Goal: Task Accomplishment & Management: Complete application form

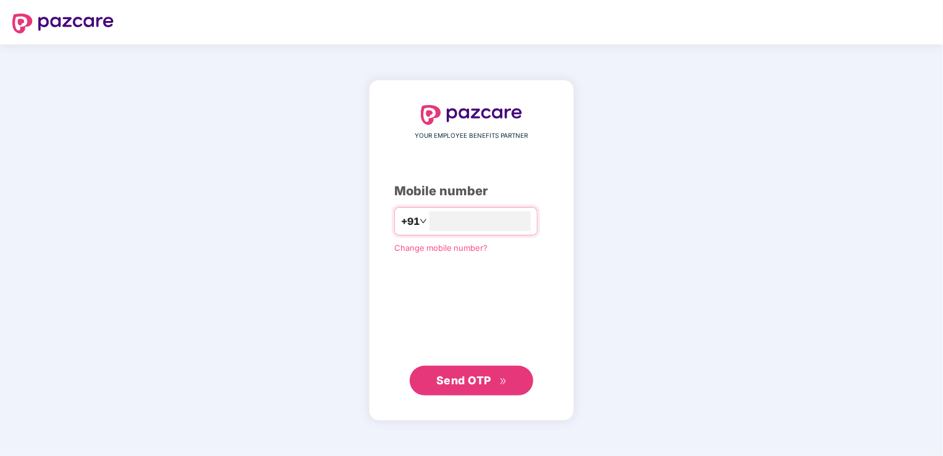
type input "**********"
click at [476, 384] on span "Send OTP" at bounding box center [463, 379] width 55 height 13
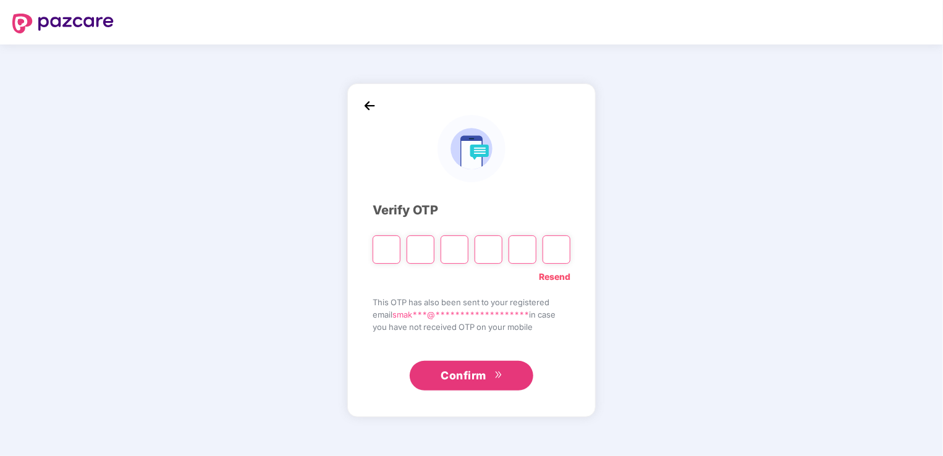
type input "*"
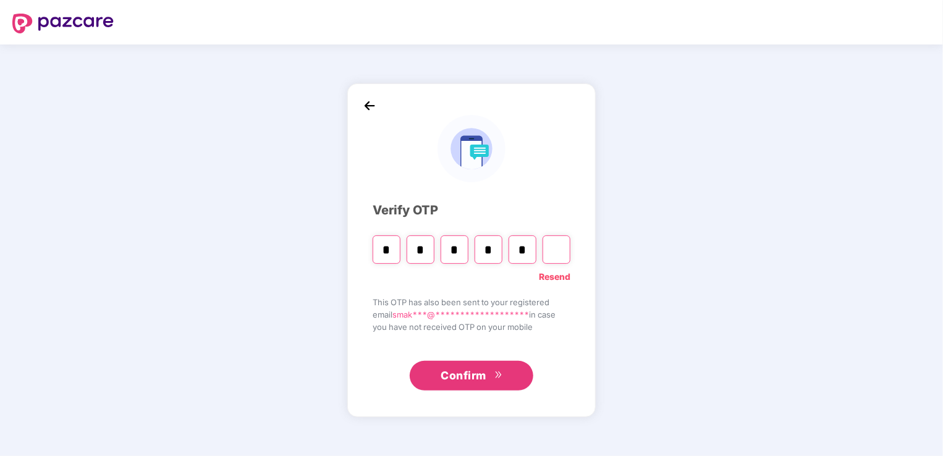
type input "*"
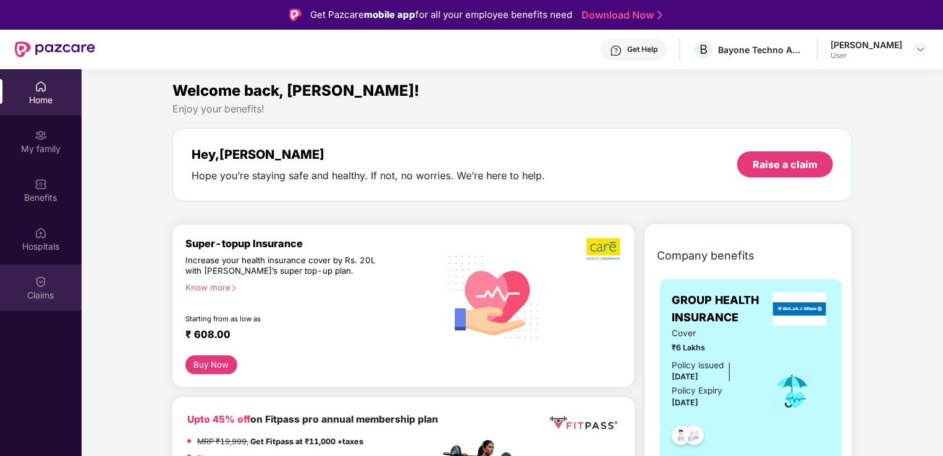
click at [39, 290] on div "Claims" at bounding box center [41, 295] width 82 height 12
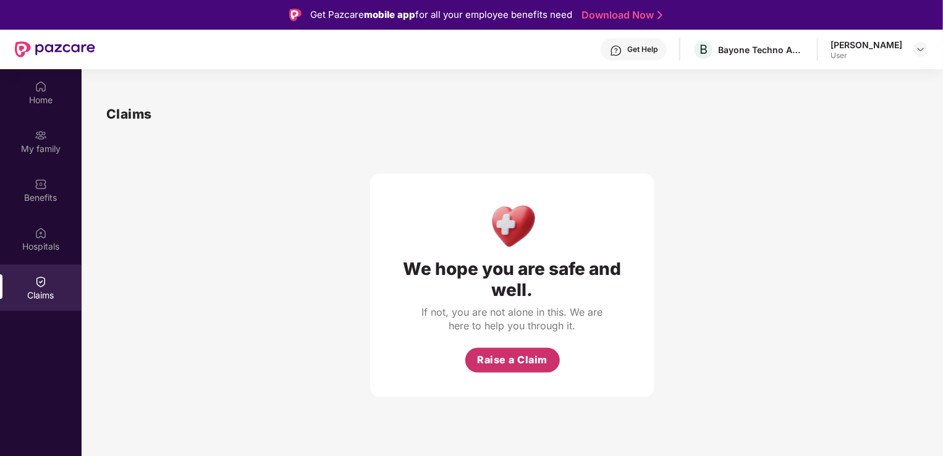
click at [504, 360] on span "Raise a Claim" at bounding box center [512, 359] width 70 height 15
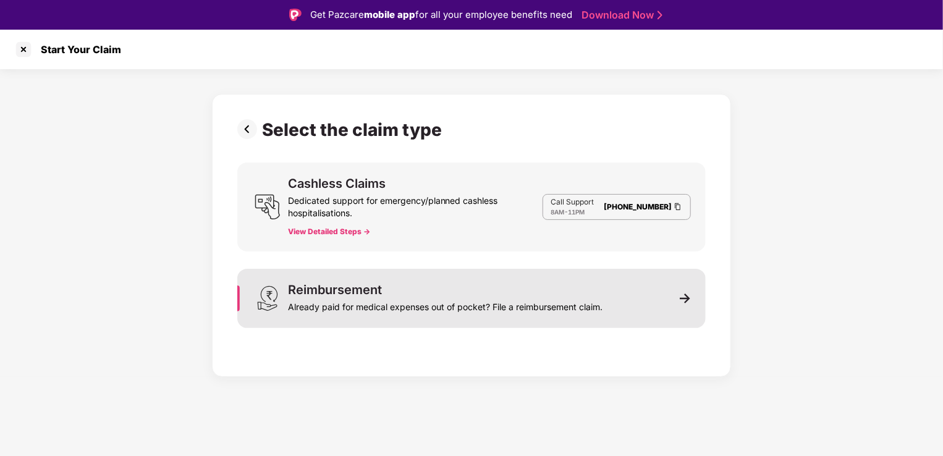
click at [376, 288] on div "Reimbursement" at bounding box center [335, 290] width 94 height 12
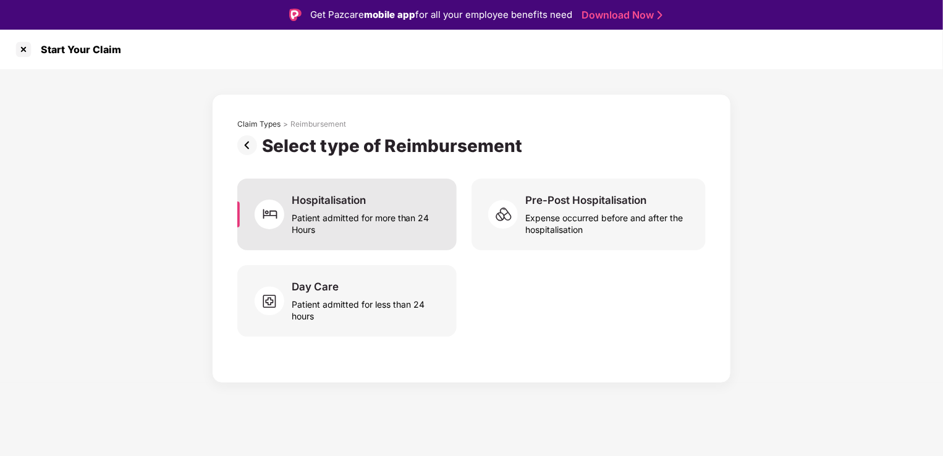
click at [349, 219] on div "Patient admitted for more than 24 Hours" at bounding box center [367, 221] width 150 height 28
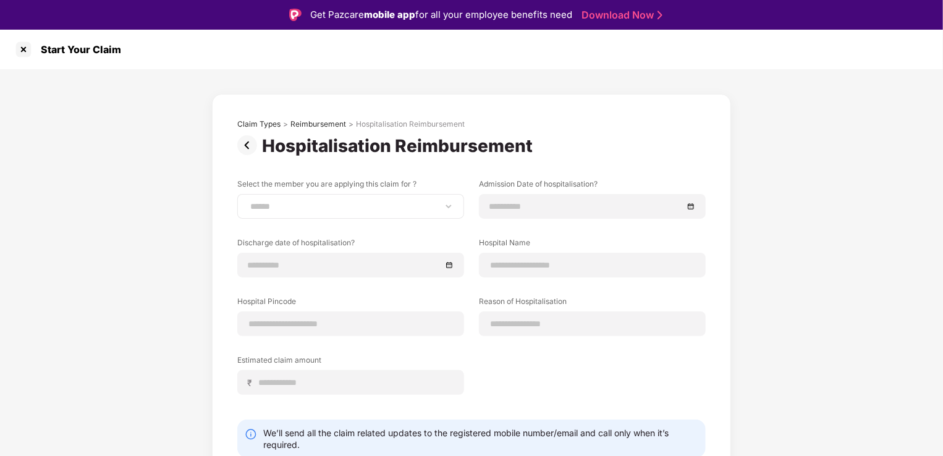
click at [454, 202] on div "**********" at bounding box center [350, 206] width 227 height 25
click at [447, 209] on select "**********" at bounding box center [351, 206] width 206 height 10
select select "**********"
click at [248, 201] on select "**********" at bounding box center [351, 206] width 206 height 10
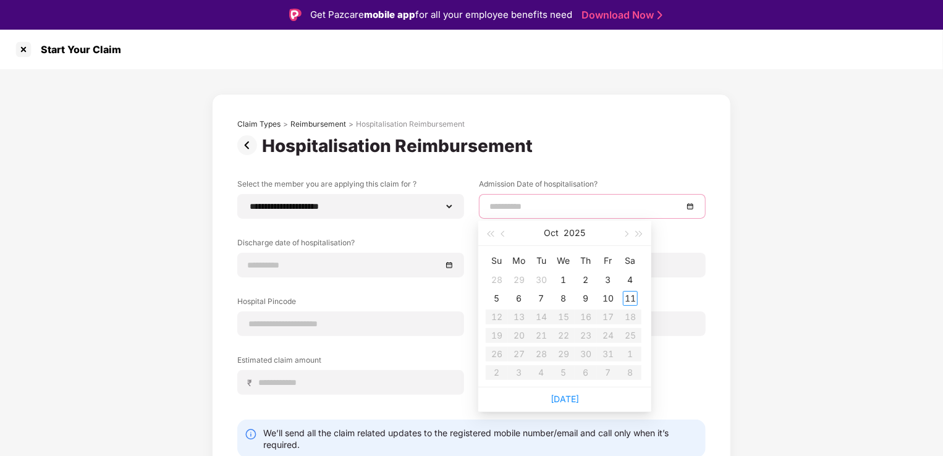
click at [527, 211] on input at bounding box center [585, 207] width 193 height 14
click at [502, 235] on span "button" at bounding box center [504, 234] width 6 height 6
type input "**********"
click at [564, 301] on div "10" at bounding box center [563, 298] width 15 height 15
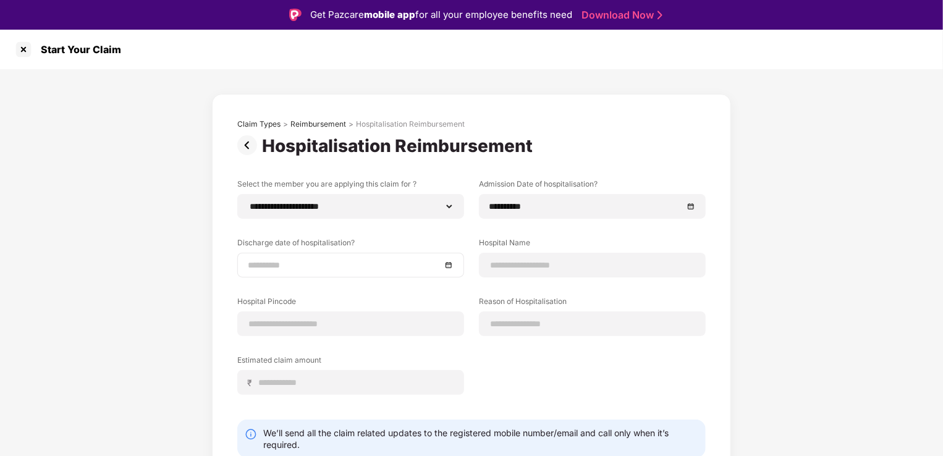
click at [447, 266] on div at bounding box center [351, 265] width 206 height 14
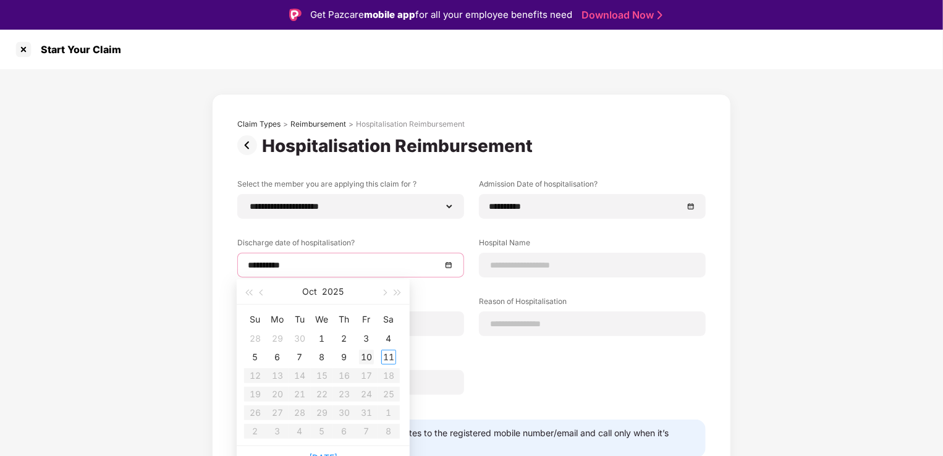
type input "**********"
click at [260, 295] on button "button" at bounding box center [262, 291] width 14 height 25
type input "**********"
click at [260, 379] on div "14" at bounding box center [255, 375] width 15 height 15
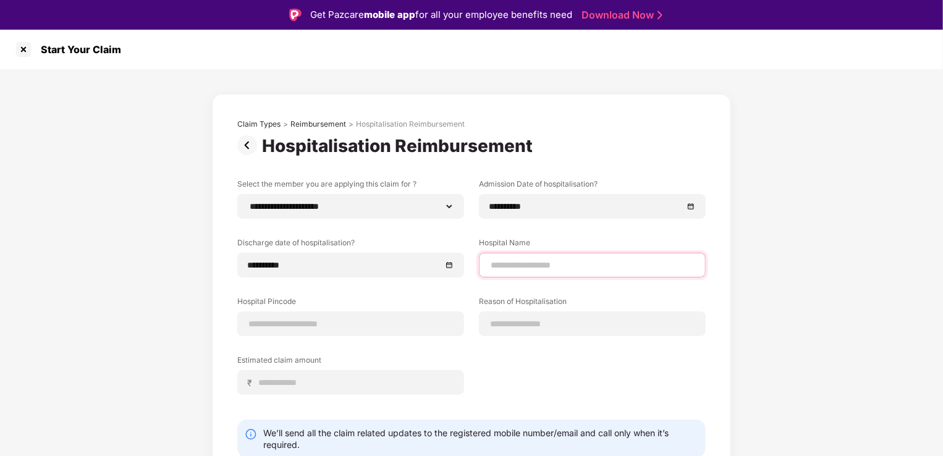
click at [525, 266] on input at bounding box center [592, 265] width 206 height 13
click at [638, 266] on input "**********" at bounding box center [592, 265] width 206 height 13
type input "**********"
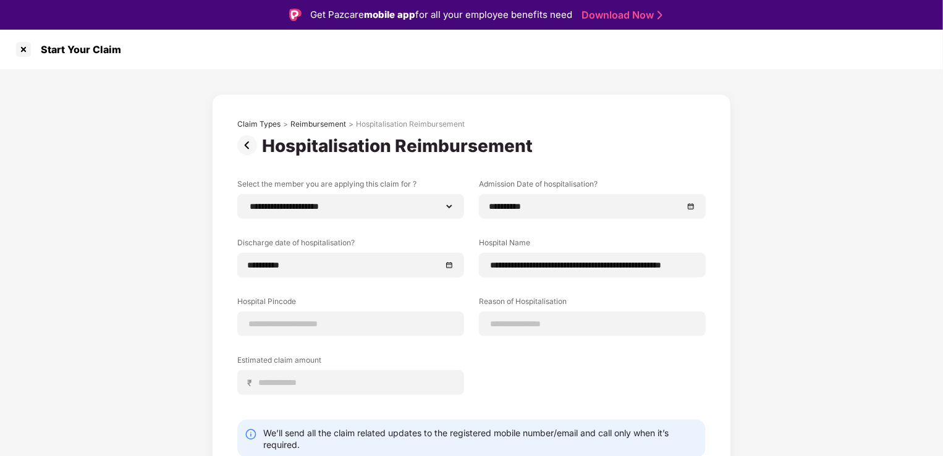
click at [361, 336] on div "**********" at bounding box center [471, 296] width 468 height 235
click at [356, 330] on input at bounding box center [351, 324] width 206 height 13
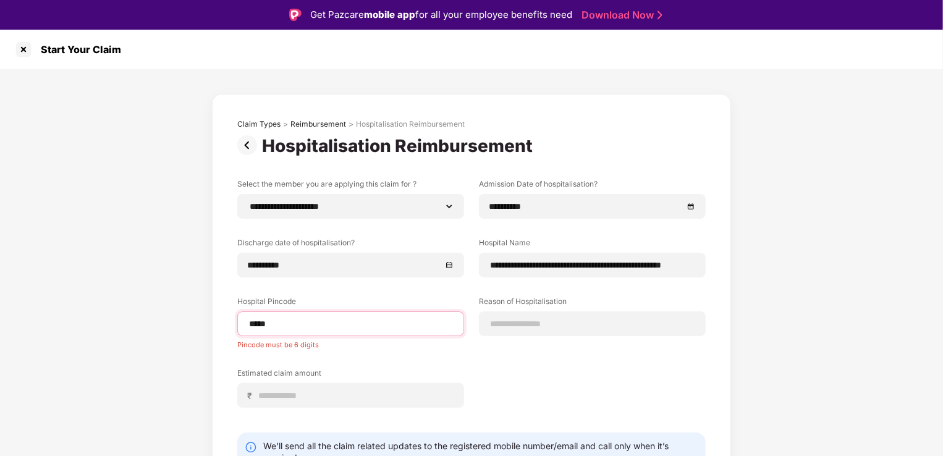
type input "******"
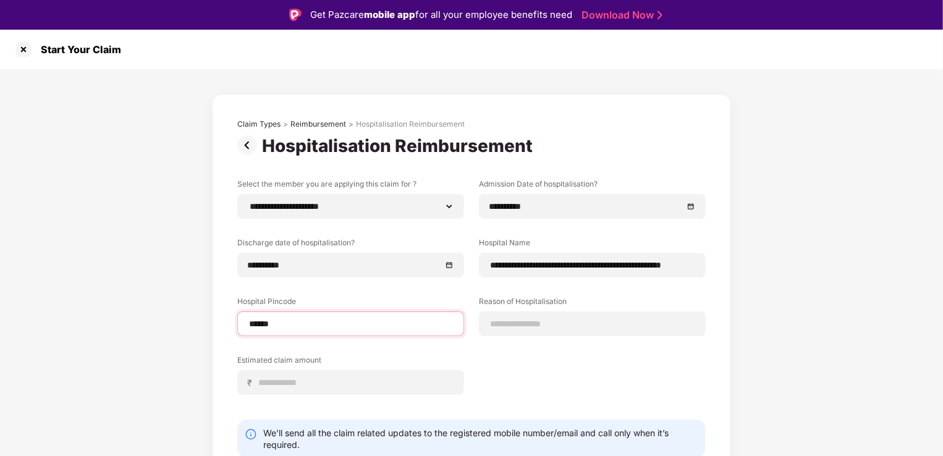
select select "********"
select select "**********"
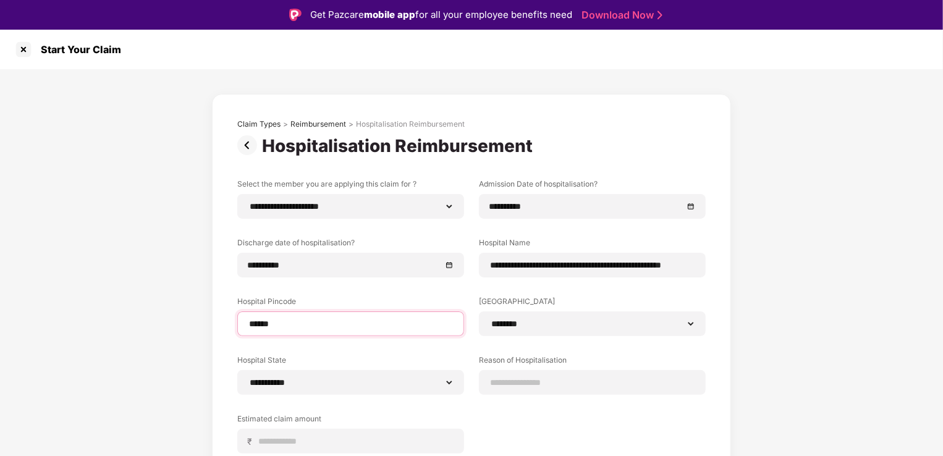
scroll to position [30, 0]
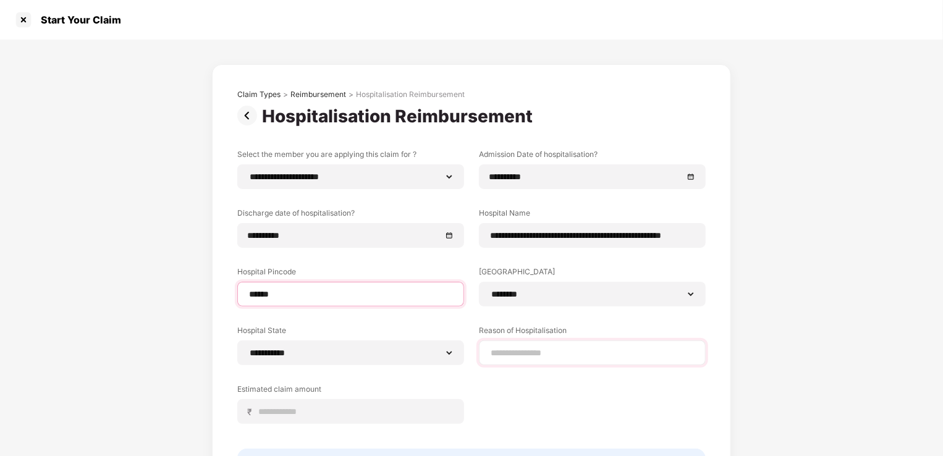
type input "******"
click at [593, 342] on div at bounding box center [592, 353] width 227 height 25
click at [563, 347] on input at bounding box center [592, 353] width 206 height 13
type input "**********"
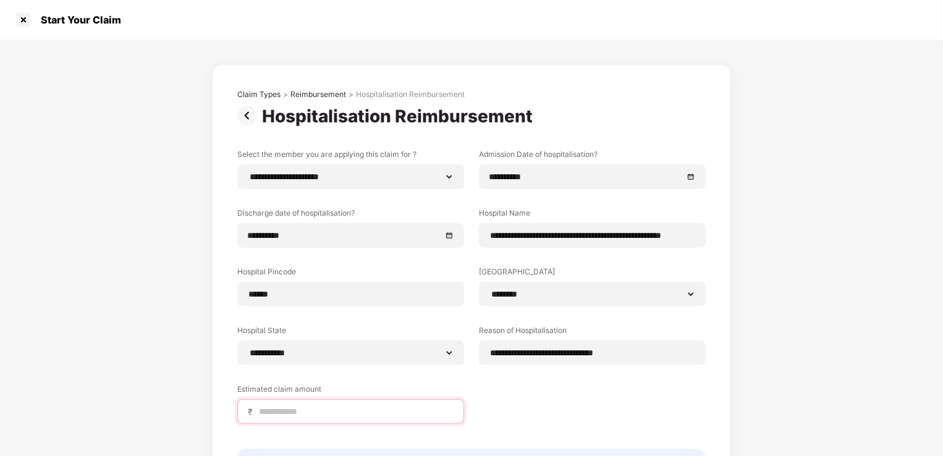
click at [321, 410] on input at bounding box center [356, 411] width 196 height 13
type input "*****"
drag, startPoint x: 618, startPoint y: 454, endPoint x: 622, endPoint y: 476, distance: 21.9
click at [622, 426] on html "**********" at bounding box center [471, 198] width 943 height 456
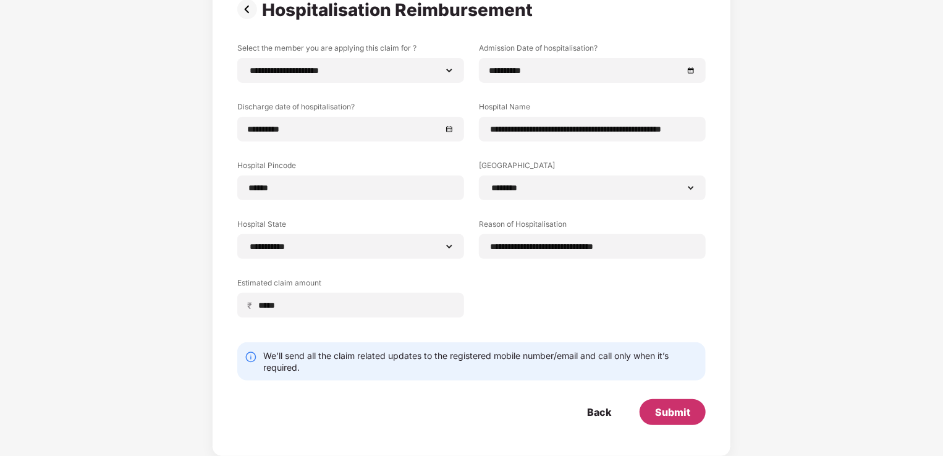
click at [677, 409] on div "Submit" at bounding box center [672, 412] width 35 height 14
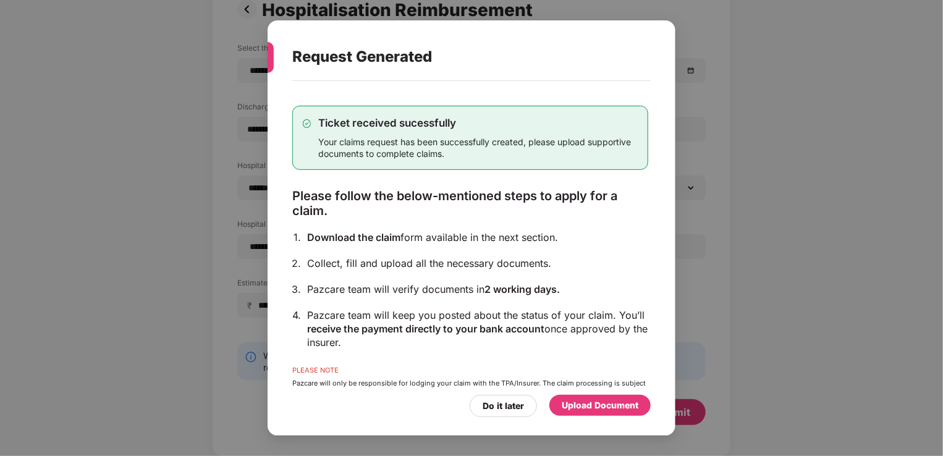
click at [596, 410] on div "Upload Document" at bounding box center [600, 406] width 77 height 14
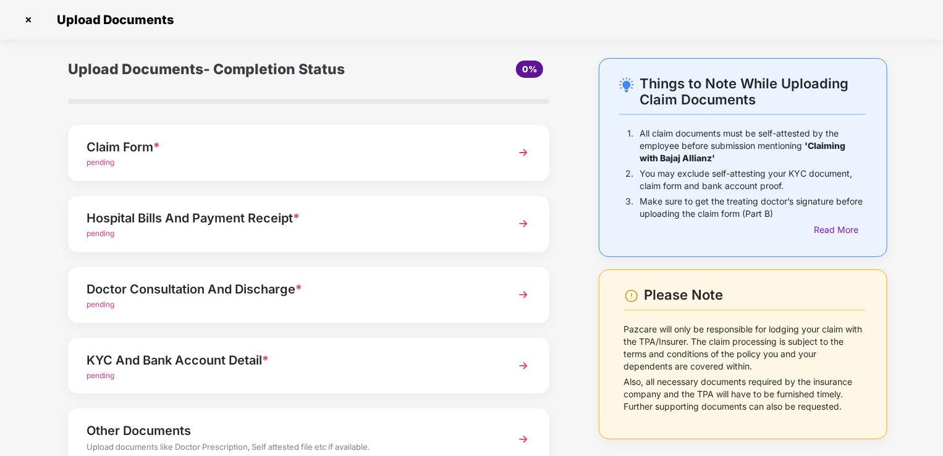
click at [158, 151] on span "*" at bounding box center [156, 147] width 7 height 15
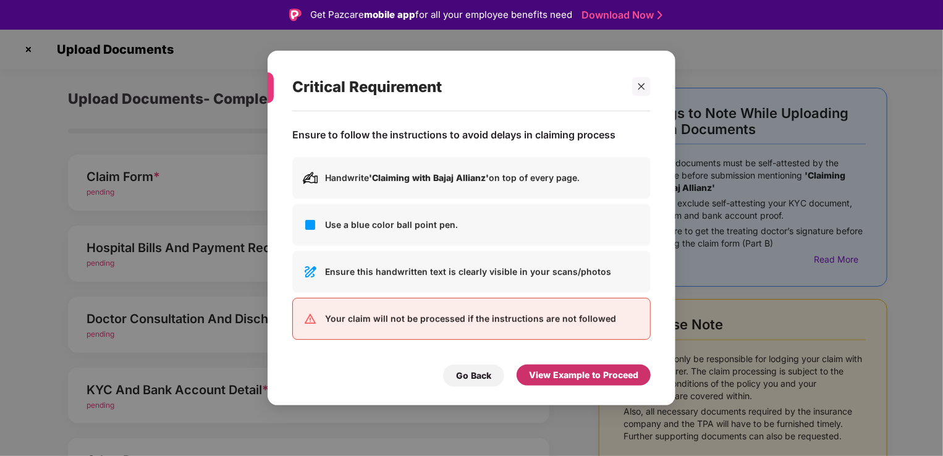
click at [610, 375] on div "View Example to Proceed" at bounding box center [583, 375] width 109 height 14
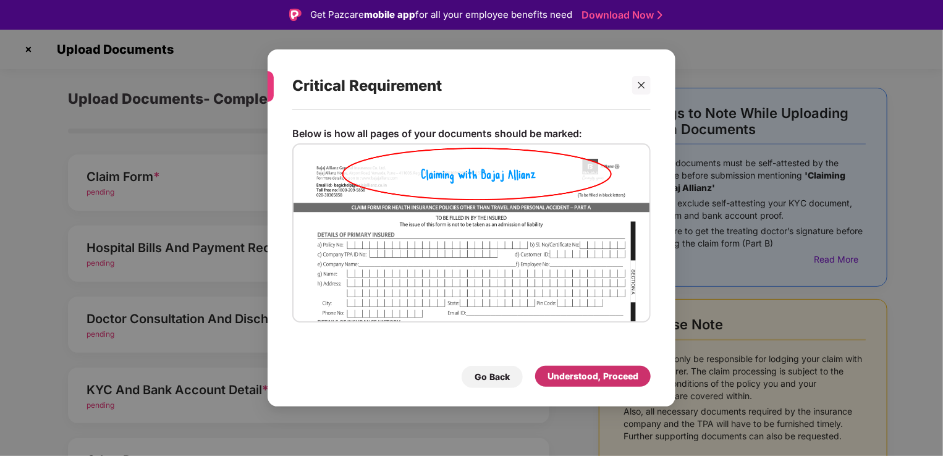
click at [610, 375] on div "Understood, Proceed" at bounding box center [593, 377] width 91 height 14
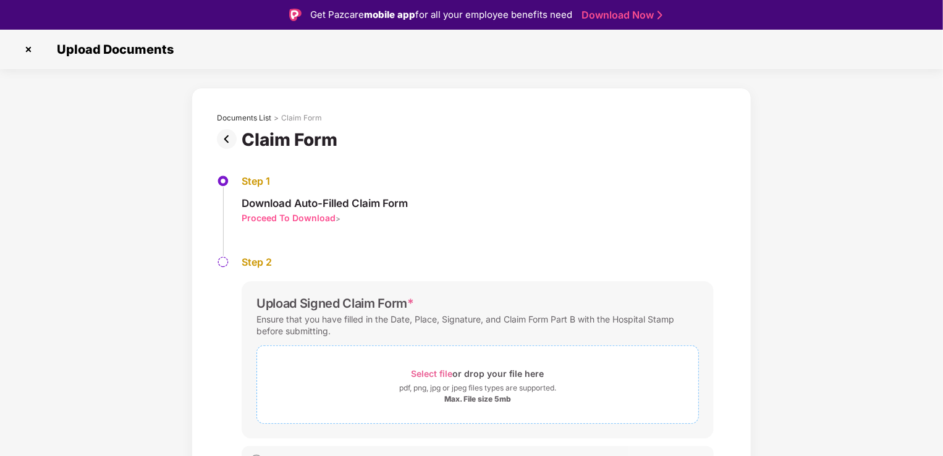
click at [436, 376] on span "Select file" at bounding box center [432, 373] width 41 height 11
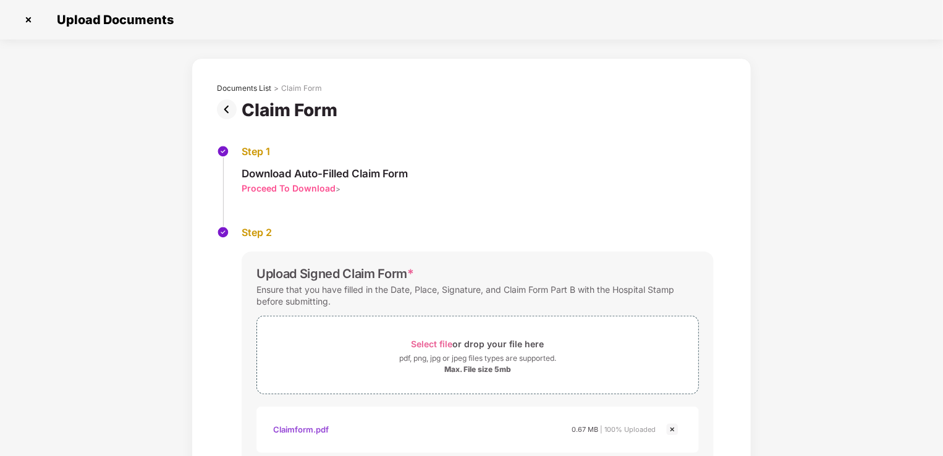
click at [376, 279] on div "Upload Signed Claim Form *" at bounding box center [335, 273] width 158 height 15
click at [811, 377] on div "Documents List > Claim Form Claim Form Step 1 Download Auto-Filled Claim Form P…" at bounding box center [471, 312] width 943 height 509
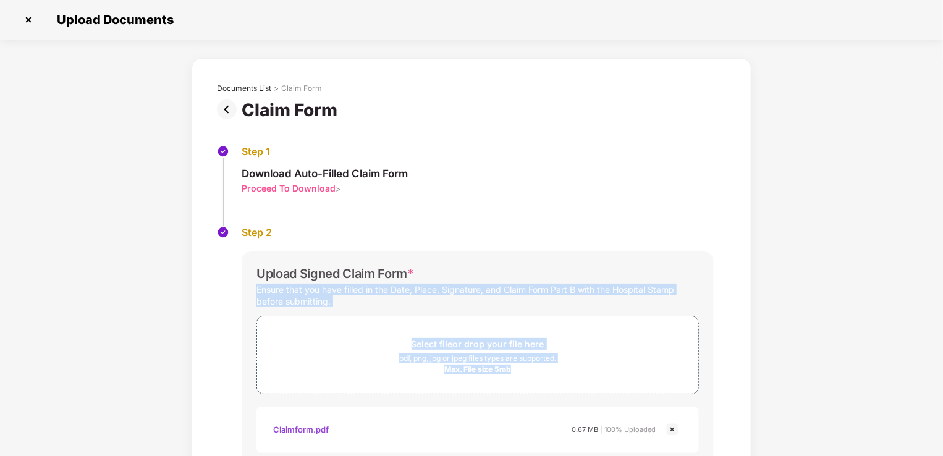
drag, startPoint x: 941, startPoint y: 268, endPoint x: 946, endPoint y: 392, distance: 123.7
click at [942, 392] on html "Get Pazcare mobile app for all your employee benefits need Download Now Upload …" at bounding box center [471, 198] width 943 height 456
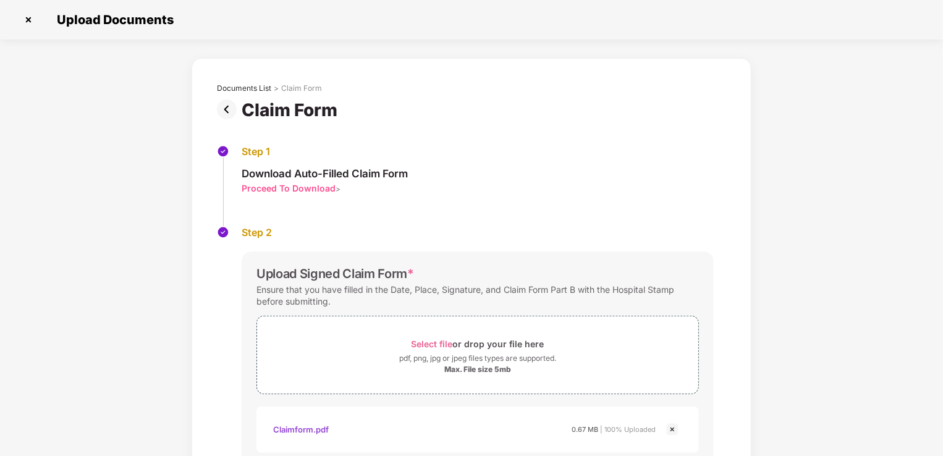
click at [751, 219] on div "Documents List > Claim Form Claim Form Step 1 Download Auto-Filled Claim Form P…" at bounding box center [471, 312] width 943 height 509
click at [26, 22] on img at bounding box center [29, 20] width 20 height 20
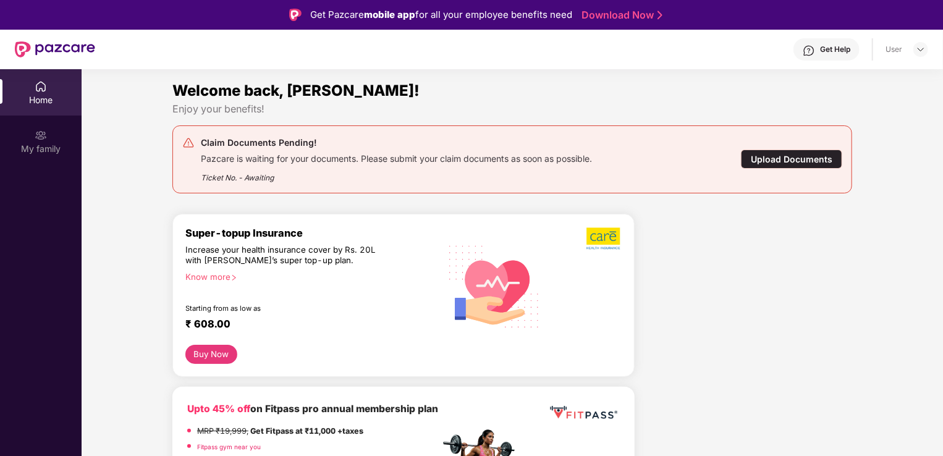
click at [784, 161] on div "Upload Documents" at bounding box center [791, 159] width 101 height 19
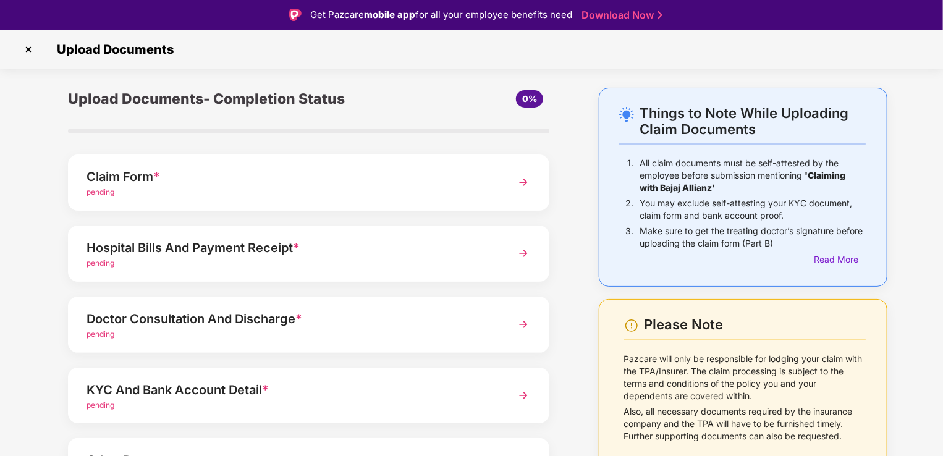
click at [525, 184] on img at bounding box center [523, 182] width 22 height 22
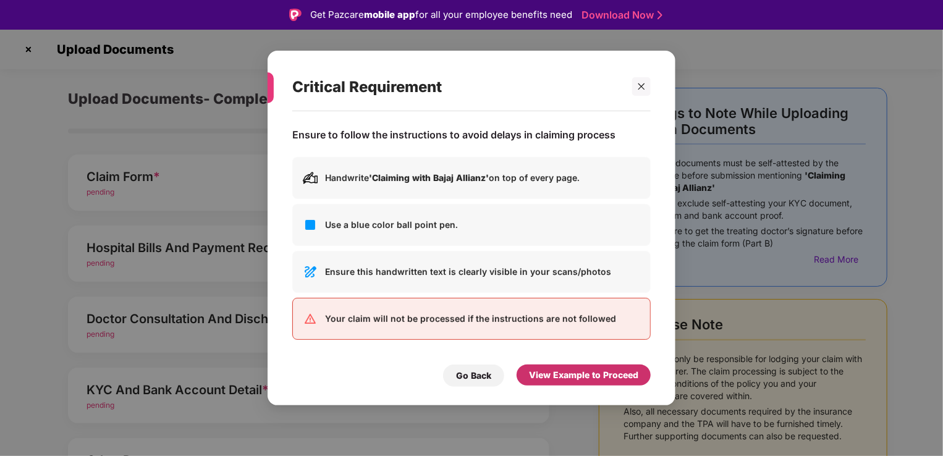
click at [564, 379] on div "View Example to Proceed" at bounding box center [583, 375] width 109 height 14
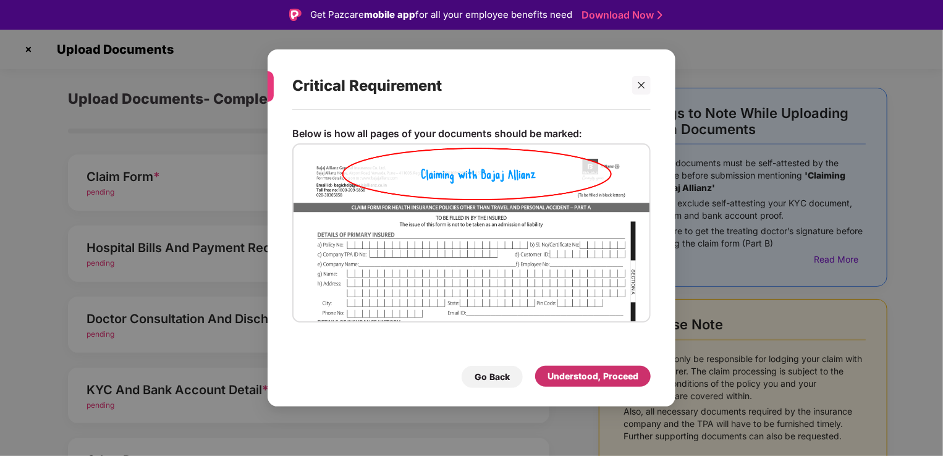
click at [573, 377] on div "Understood, Proceed" at bounding box center [593, 377] width 91 height 14
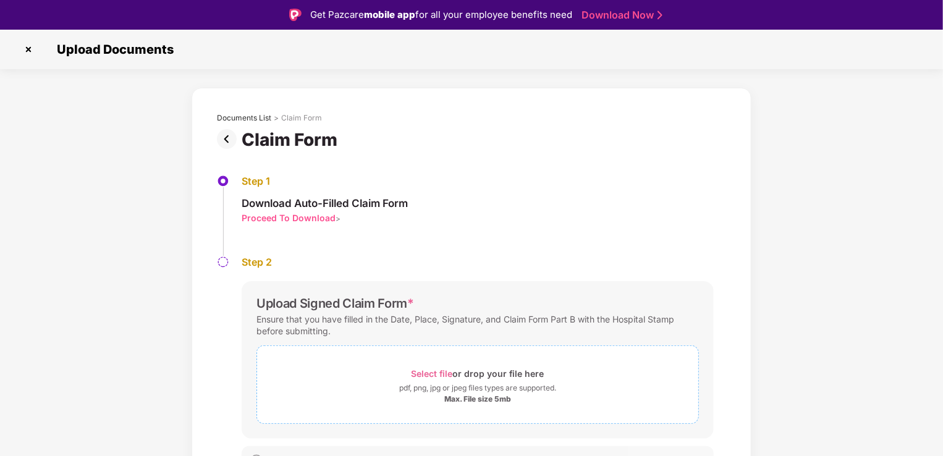
click at [440, 373] on span "Select file" at bounding box center [432, 373] width 41 height 11
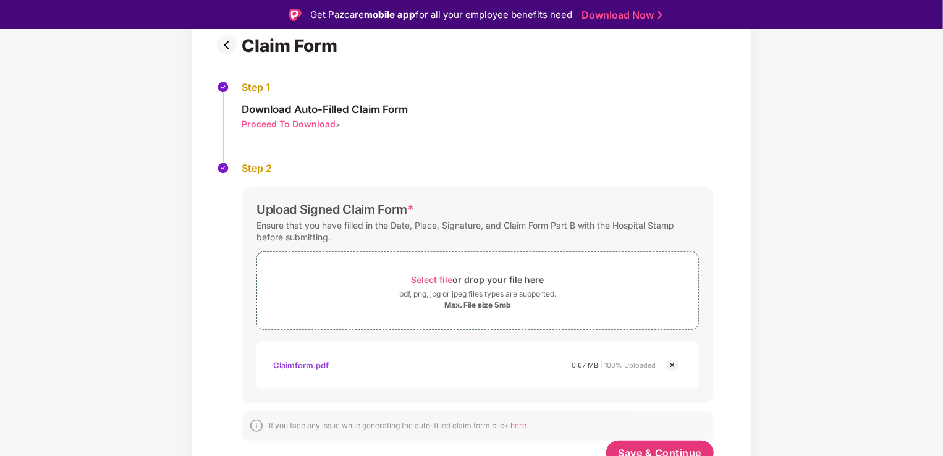
scroll to position [111, 0]
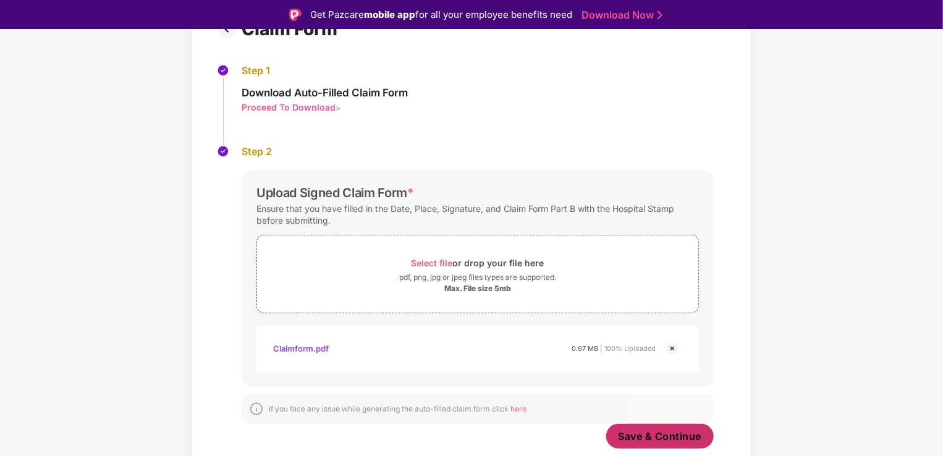
click at [679, 442] on button "Save & Continue" at bounding box center [660, 436] width 108 height 25
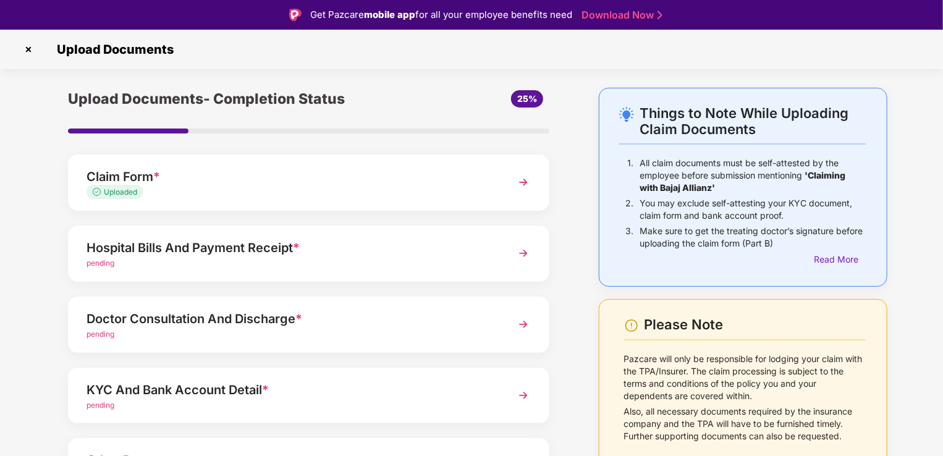
click at [180, 263] on div "pending" at bounding box center [290, 264] width 407 height 12
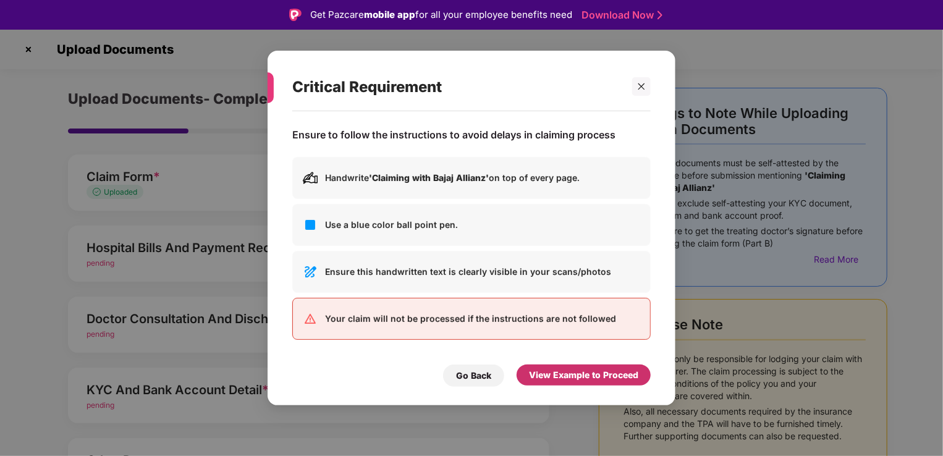
click at [615, 373] on div "View Example to Proceed" at bounding box center [583, 375] width 109 height 14
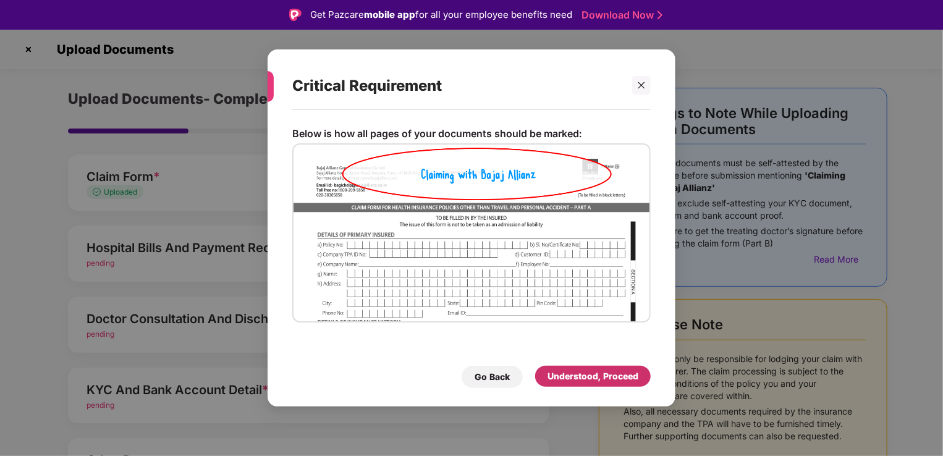
click at [596, 376] on div "Understood, Proceed" at bounding box center [593, 377] width 91 height 14
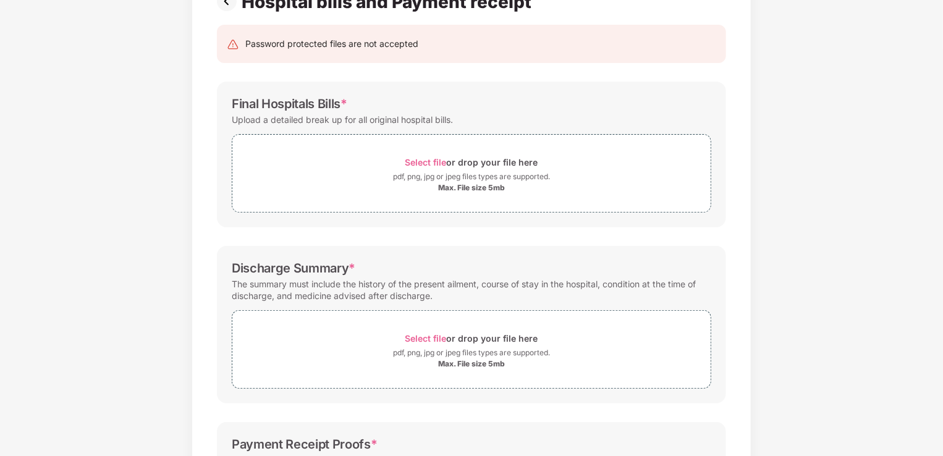
scroll to position [46, 0]
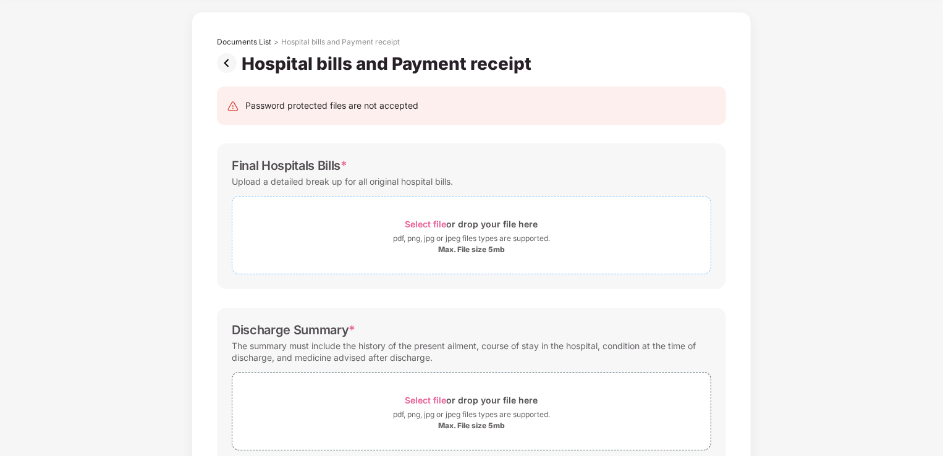
click at [436, 226] on span "Select file" at bounding box center [425, 224] width 41 height 11
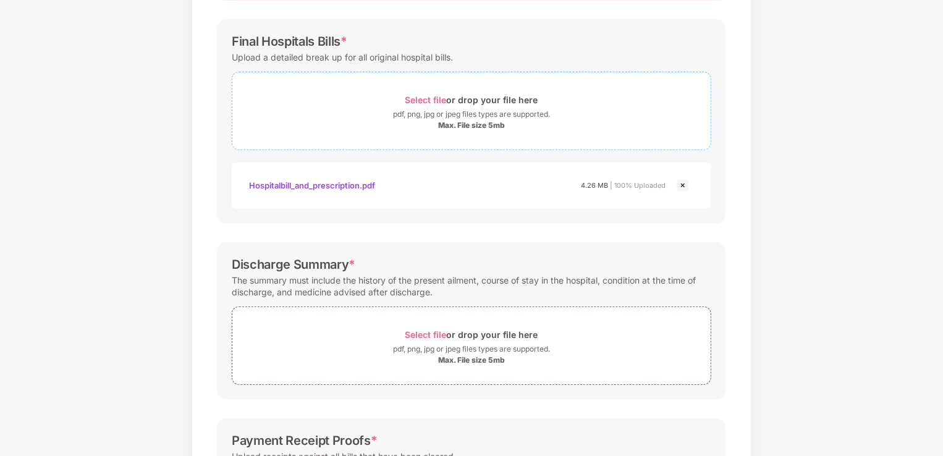
scroll to position [170, 0]
click at [428, 98] on span "Select file" at bounding box center [425, 100] width 41 height 11
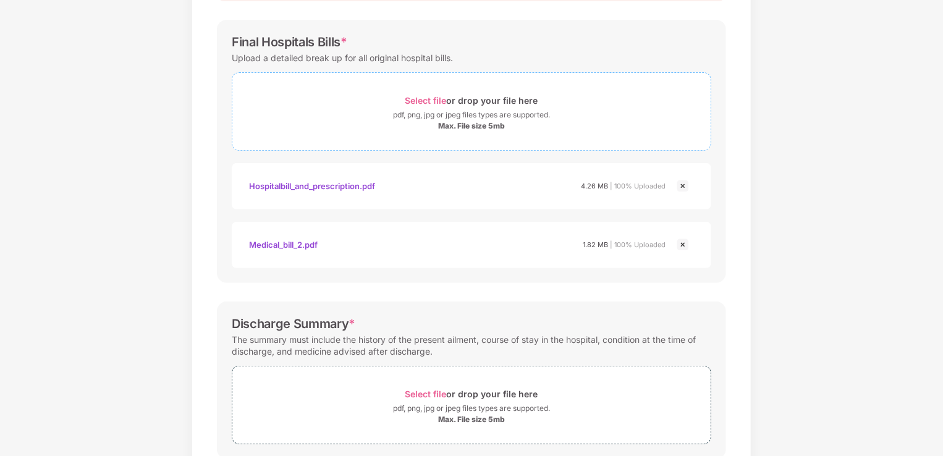
click at [421, 103] on span "Select file" at bounding box center [425, 100] width 41 height 11
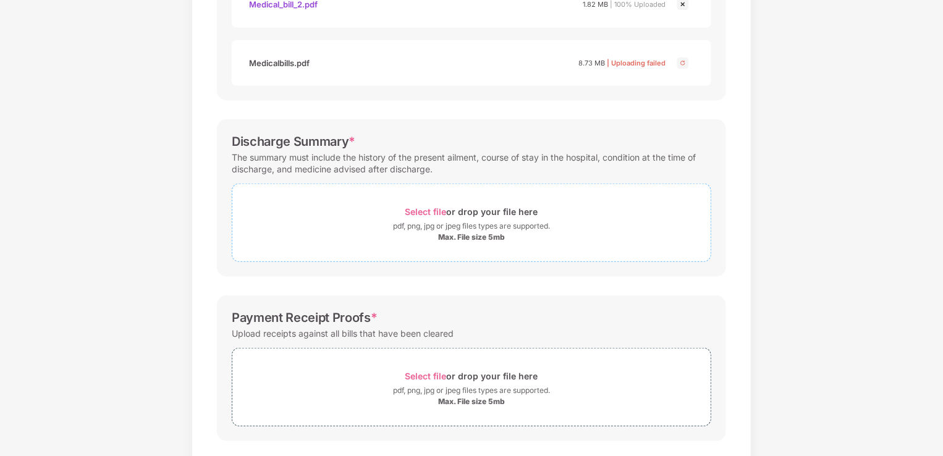
scroll to position [417, 0]
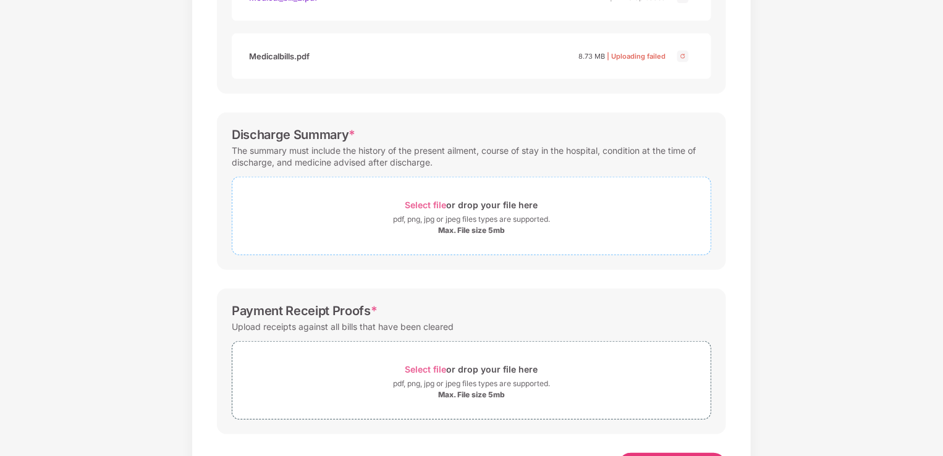
click at [443, 205] on span "Select file" at bounding box center [425, 205] width 41 height 11
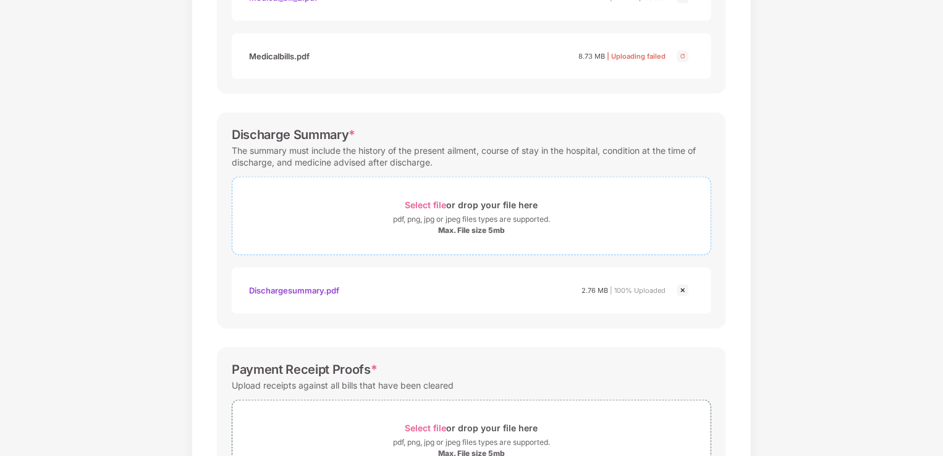
scroll to position [528, 0]
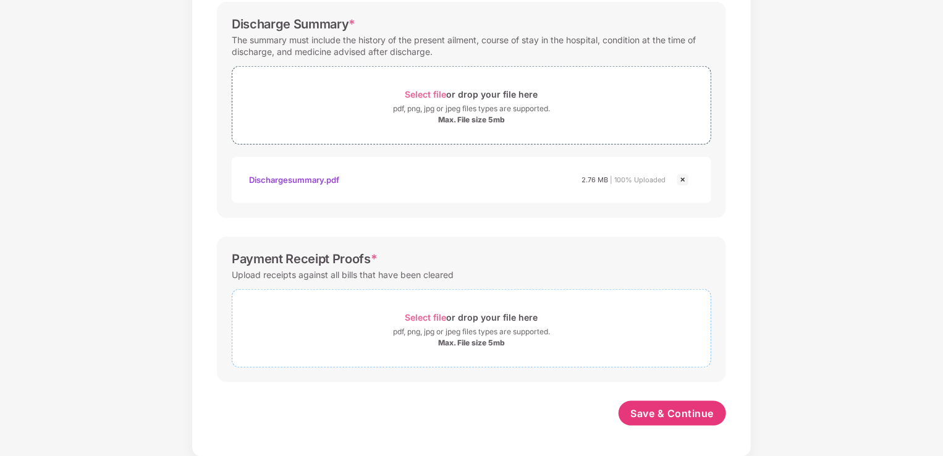
click at [428, 314] on span "Select file" at bounding box center [425, 317] width 41 height 11
click at [433, 318] on span "Select file" at bounding box center [425, 317] width 41 height 11
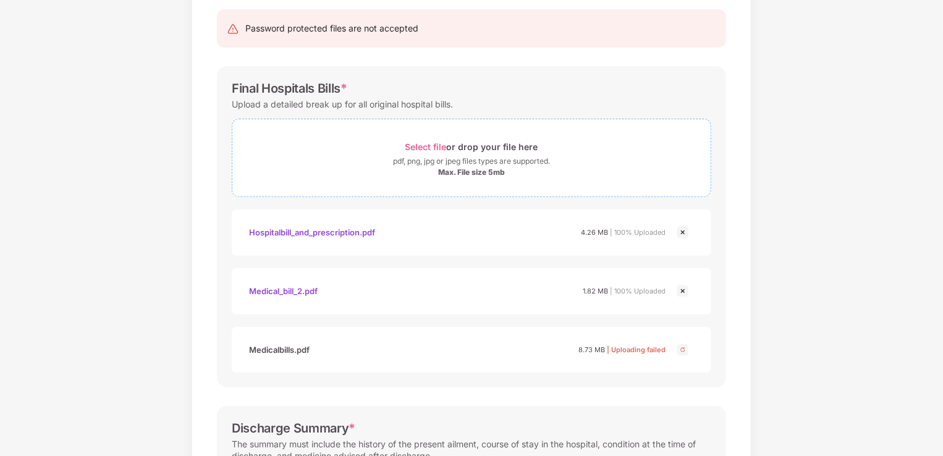
scroll to position [32, 0]
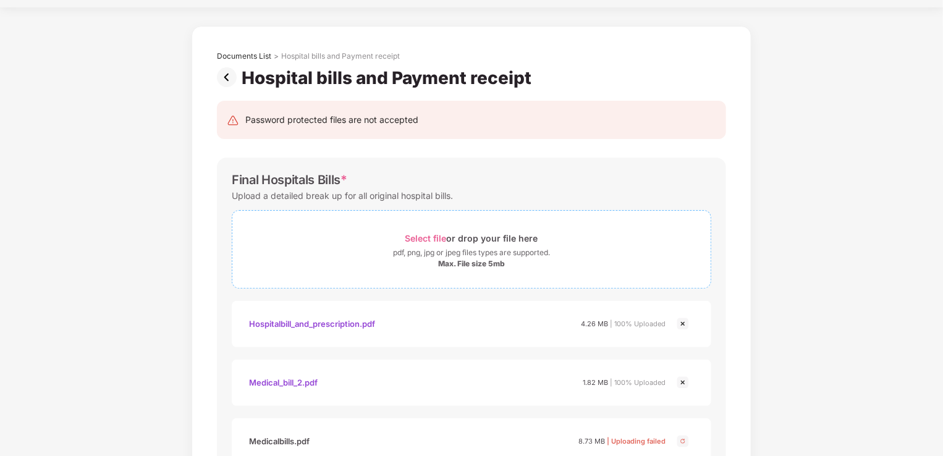
click at [428, 239] on span "Select file" at bounding box center [425, 238] width 41 height 11
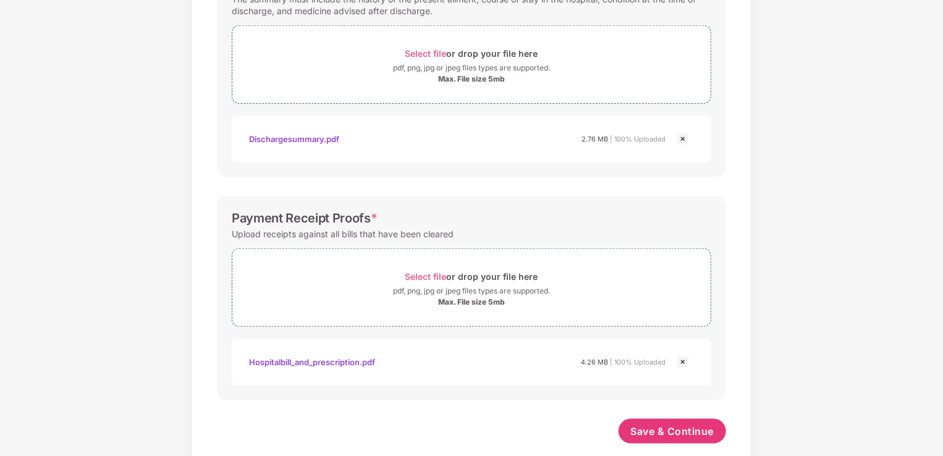
scroll to position [645, 0]
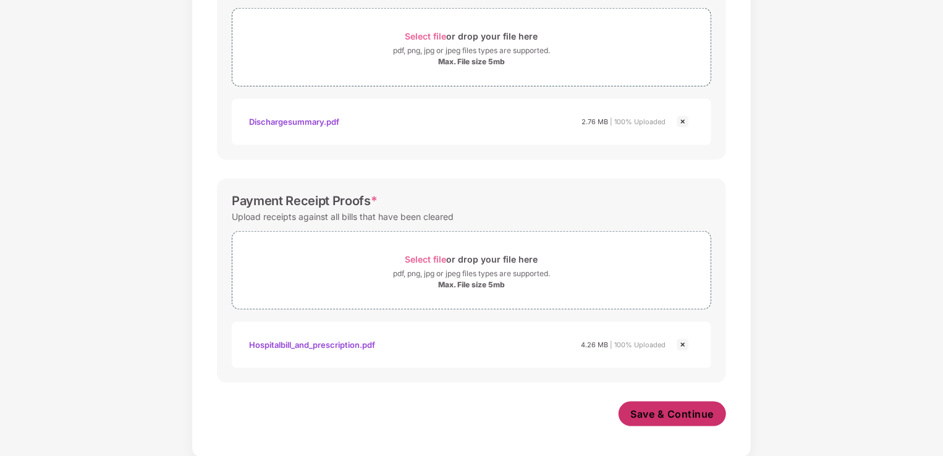
click at [658, 413] on span "Save & Continue" at bounding box center [672, 414] width 83 height 14
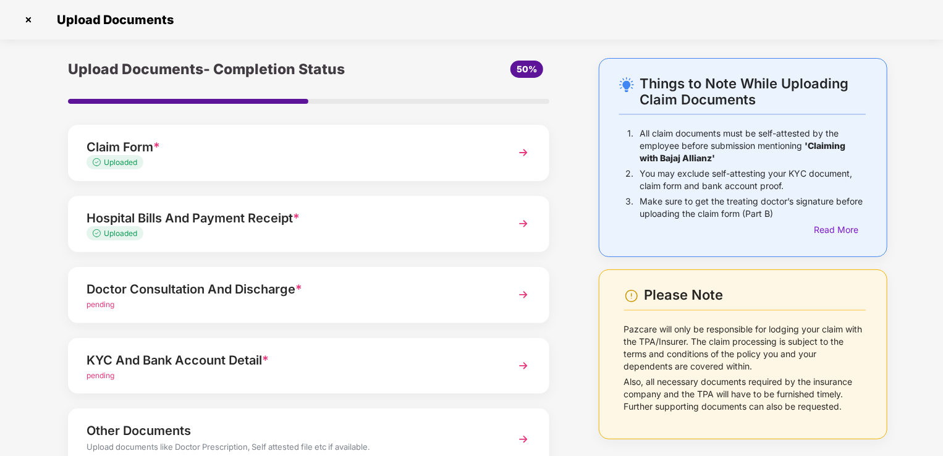
scroll to position [62, 0]
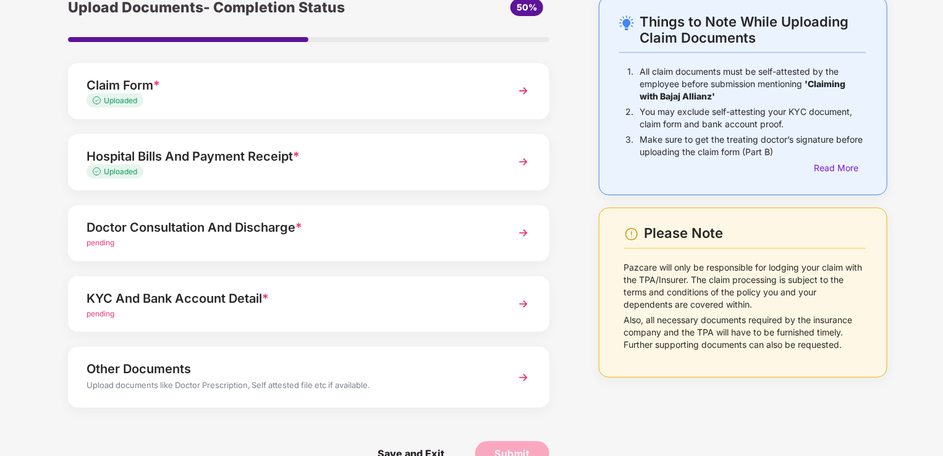
click at [268, 234] on div "Doctor Consultation And Discharge *" at bounding box center [290, 228] width 407 height 20
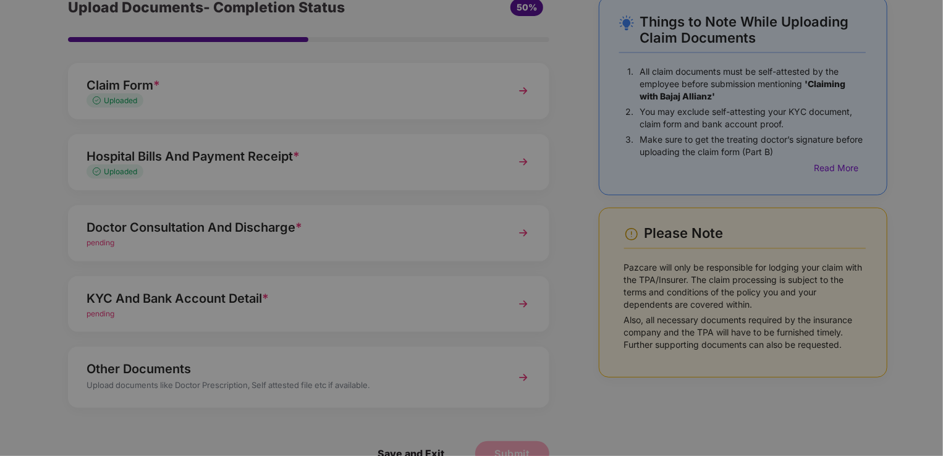
scroll to position [0, 0]
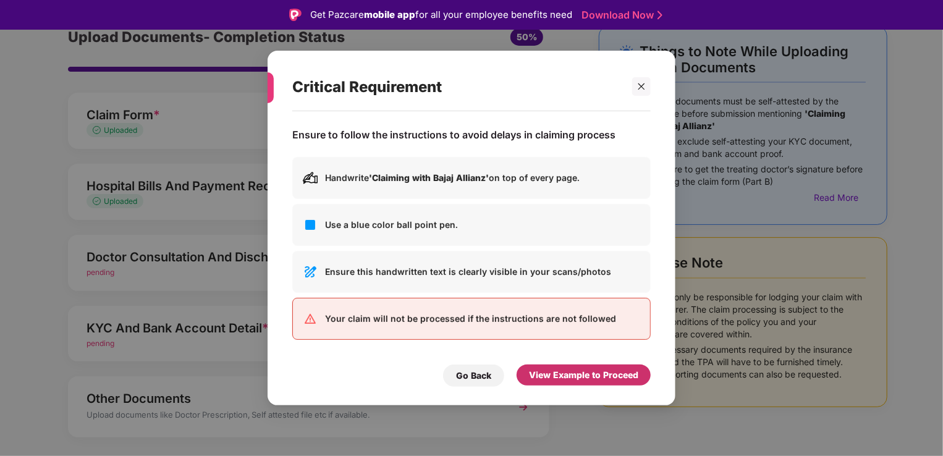
click at [583, 385] on div "View Example to Proceed" at bounding box center [584, 375] width 134 height 21
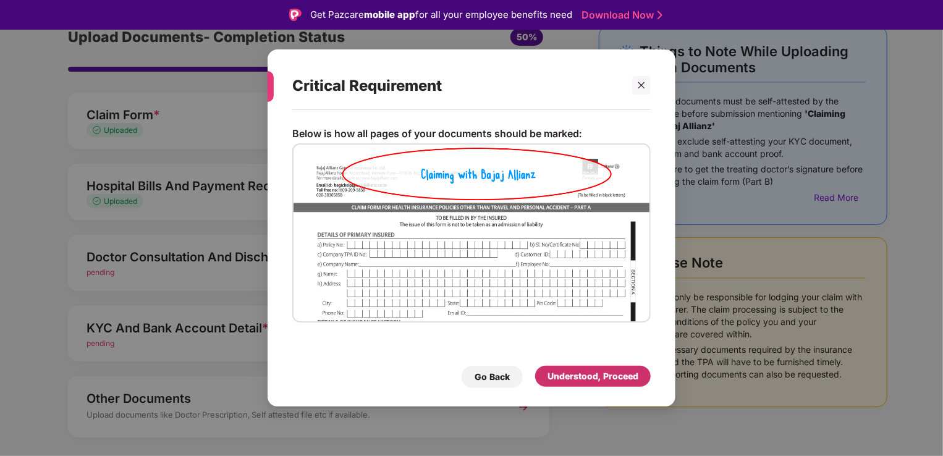
click at [580, 378] on div "Understood, Proceed" at bounding box center [593, 377] width 91 height 14
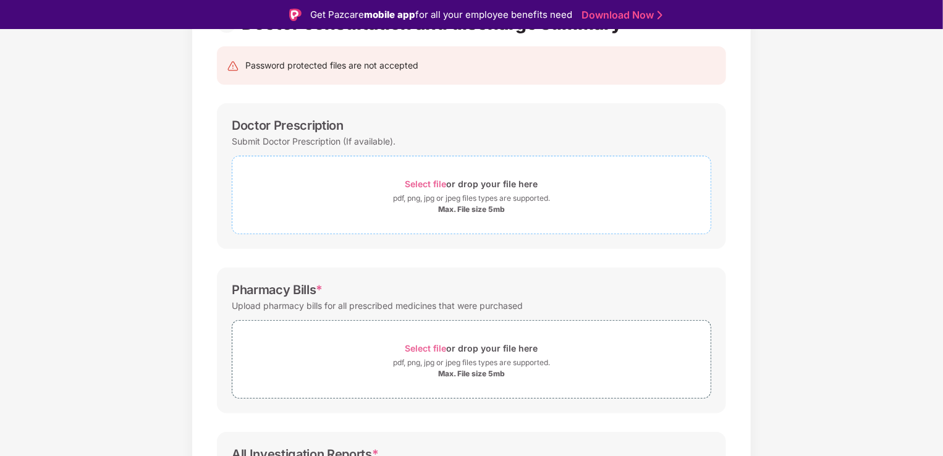
scroll to position [108, 0]
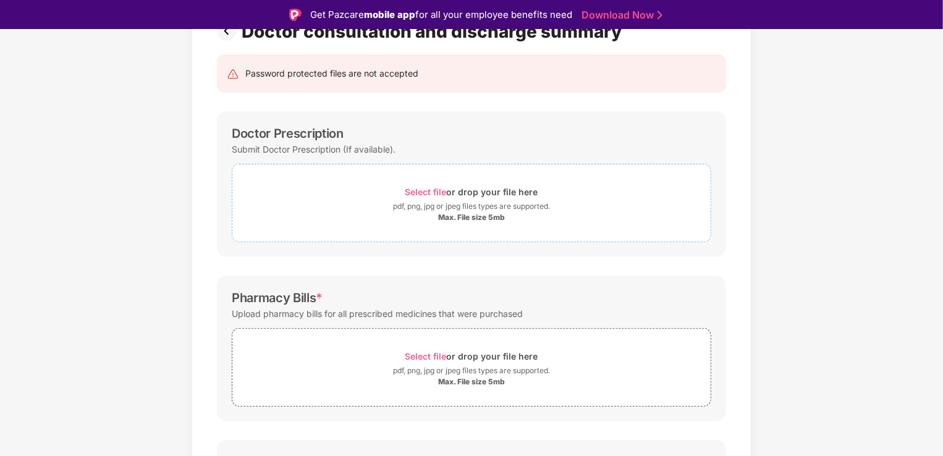
click at [419, 192] on span "Select file" at bounding box center [425, 192] width 41 height 11
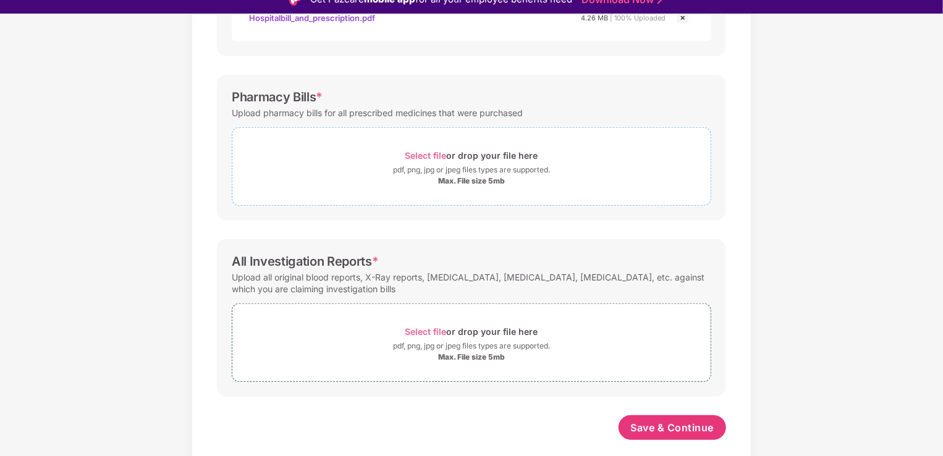
scroll to position [30, 0]
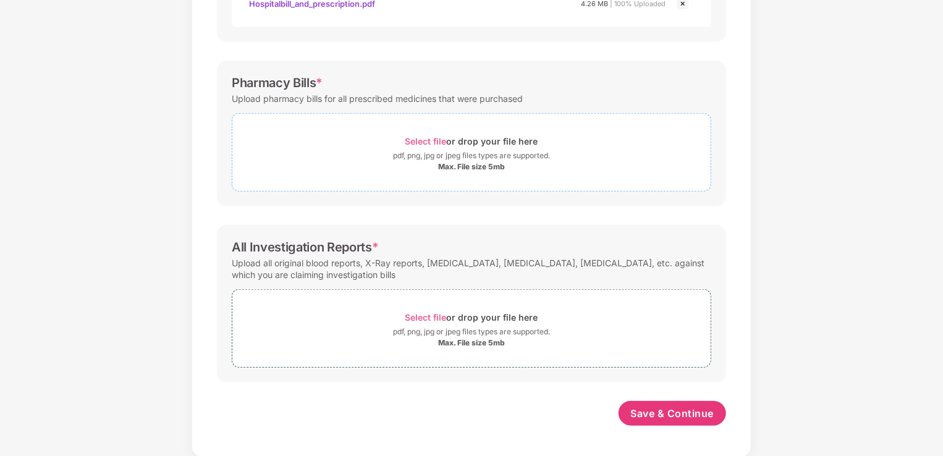
click at [435, 141] on span "Select file" at bounding box center [425, 141] width 41 height 11
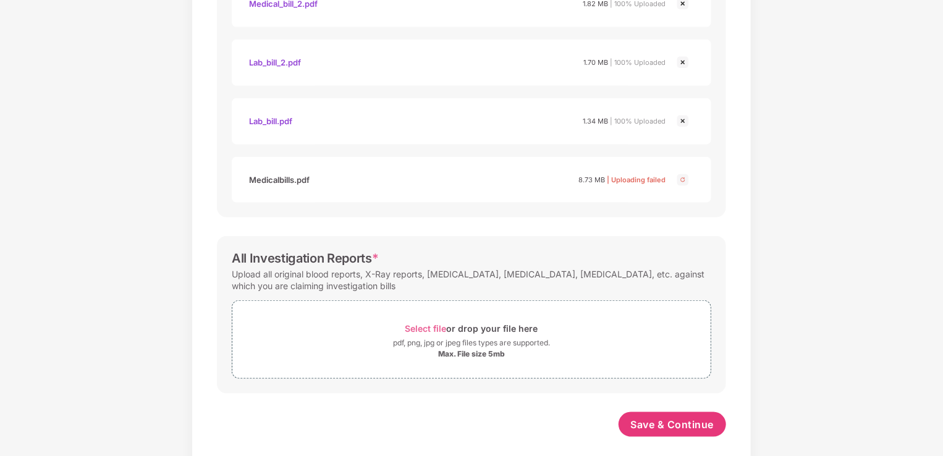
scroll to position [586, 0]
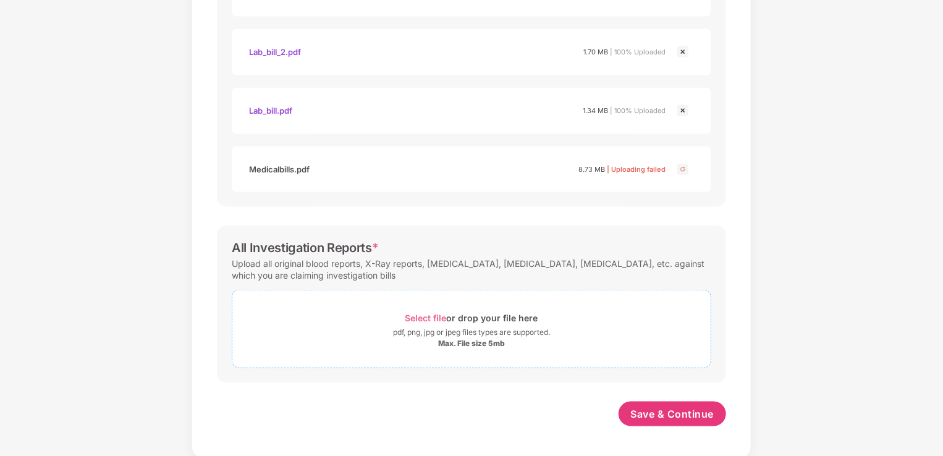
click at [419, 317] on span "Select file" at bounding box center [425, 318] width 41 height 11
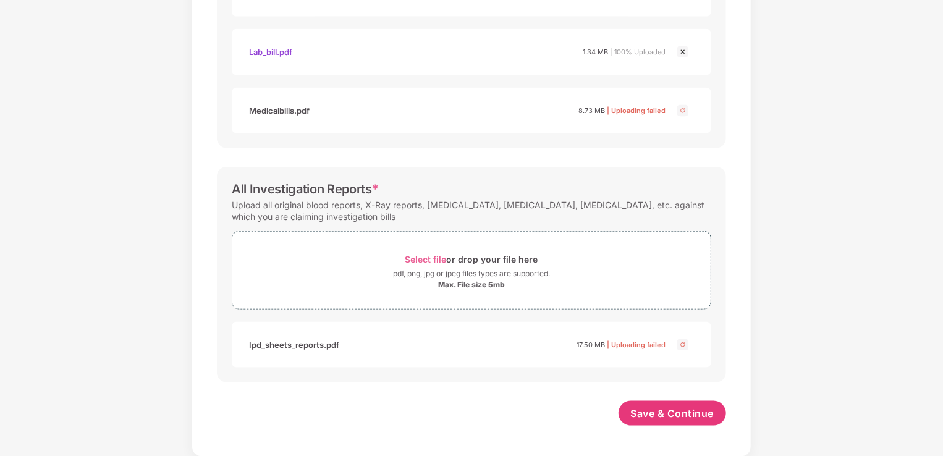
scroll to position [583, 0]
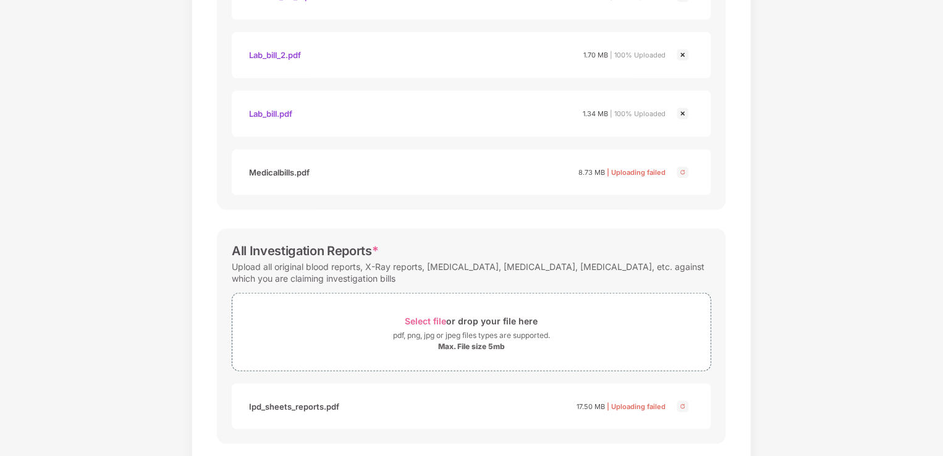
click at [682, 171] on img at bounding box center [682, 172] width 15 height 15
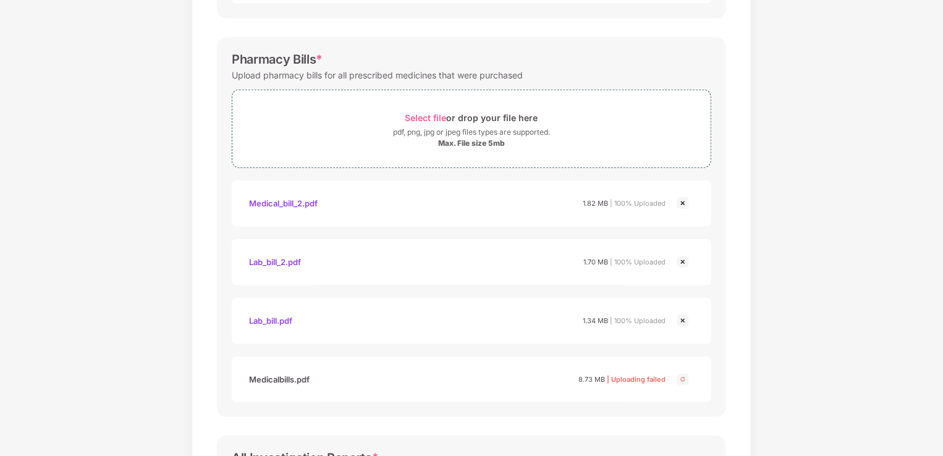
scroll to position [521, 0]
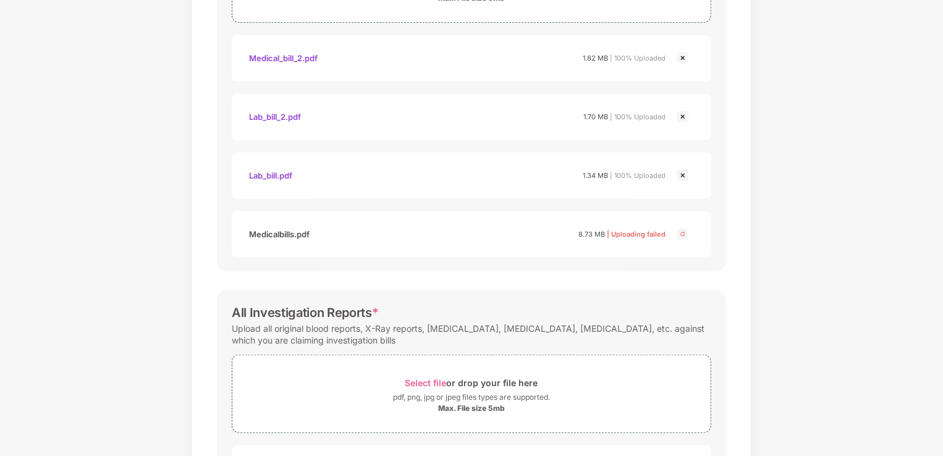
click at [679, 234] on img at bounding box center [682, 234] width 15 height 15
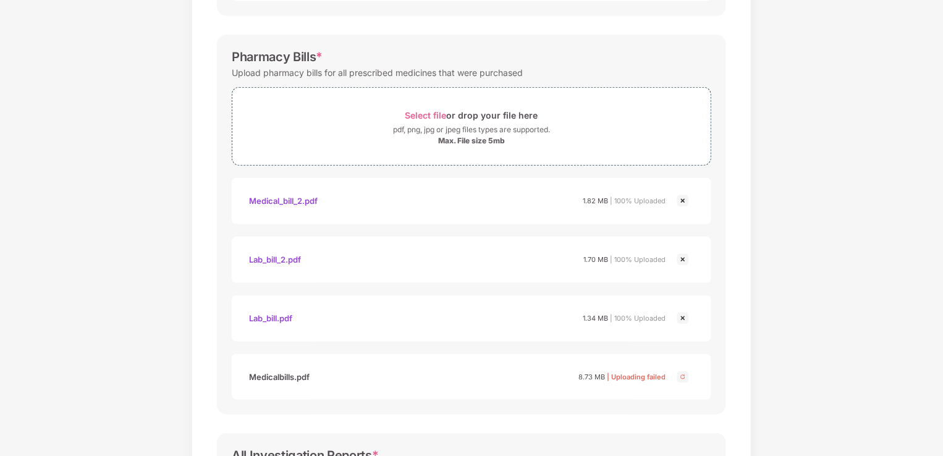
scroll to position [336, 0]
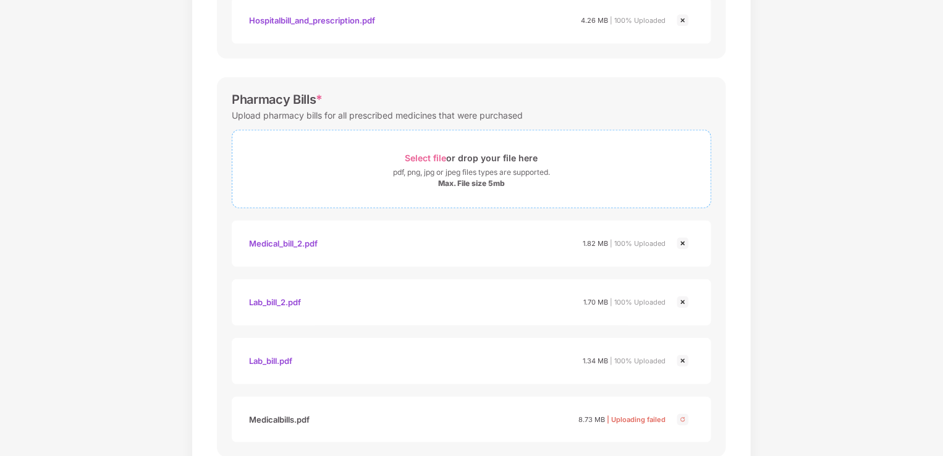
click at [433, 157] on span "Select file" at bounding box center [425, 158] width 41 height 11
click at [425, 154] on span "Select file" at bounding box center [425, 158] width 41 height 11
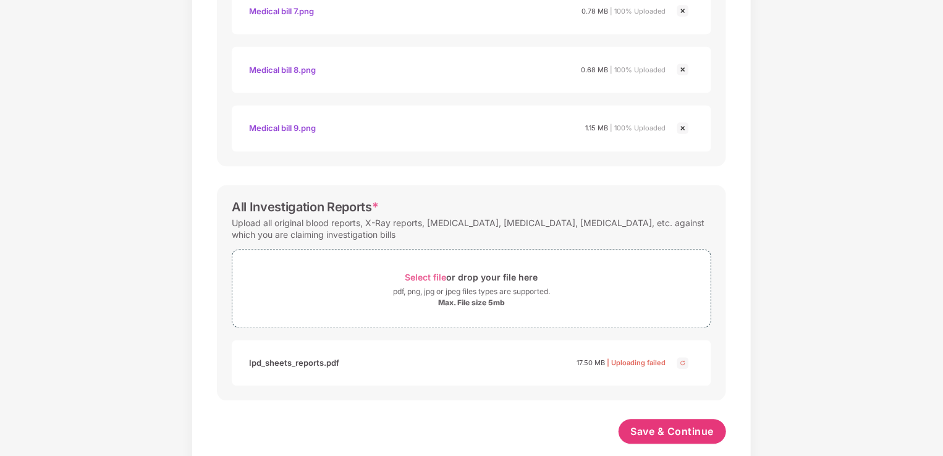
scroll to position [1115, 0]
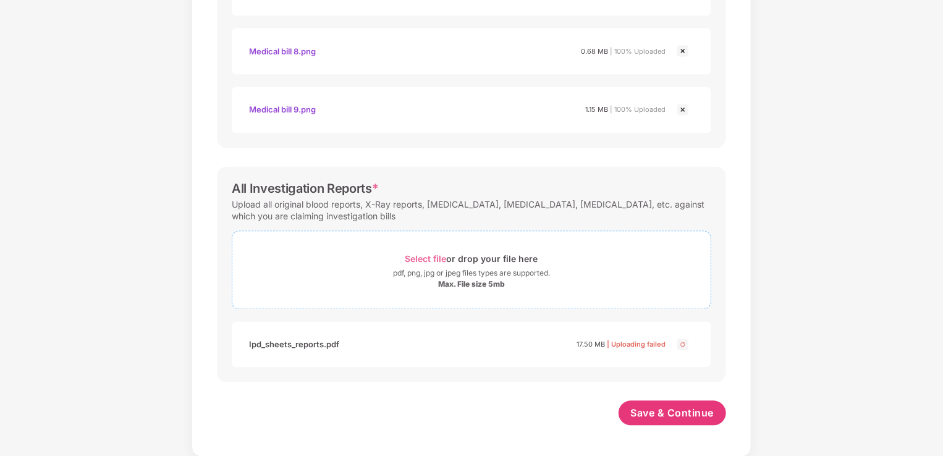
click at [426, 258] on span "Select file" at bounding box center [425, 259] width 41 height 11
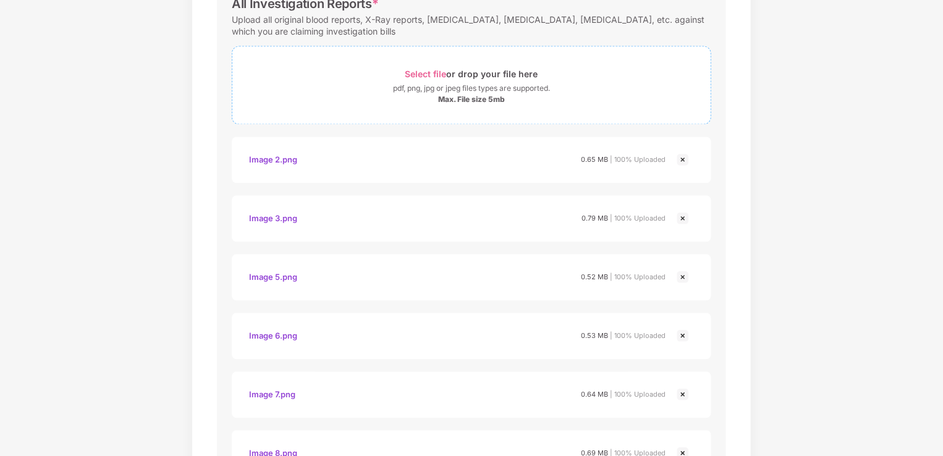
scroll to position [1238, 0]
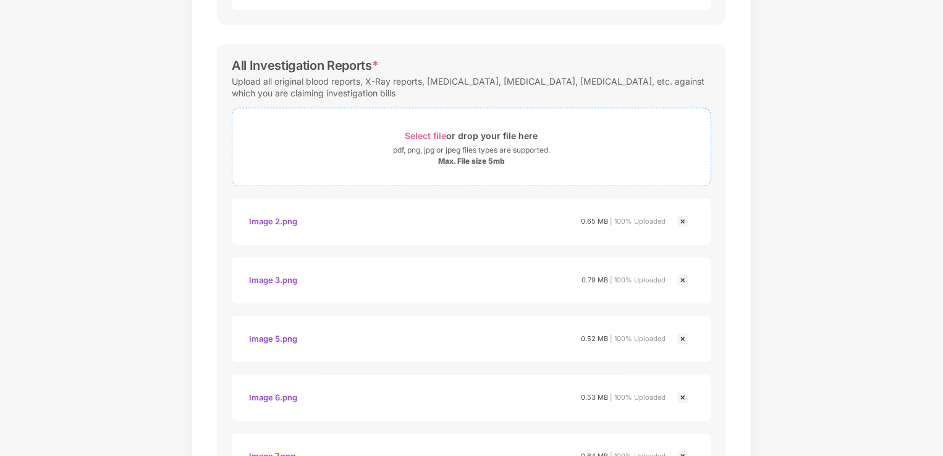
click at [424, 131] on span "Select file" at bounding box center [425, 135] width 41 height 11
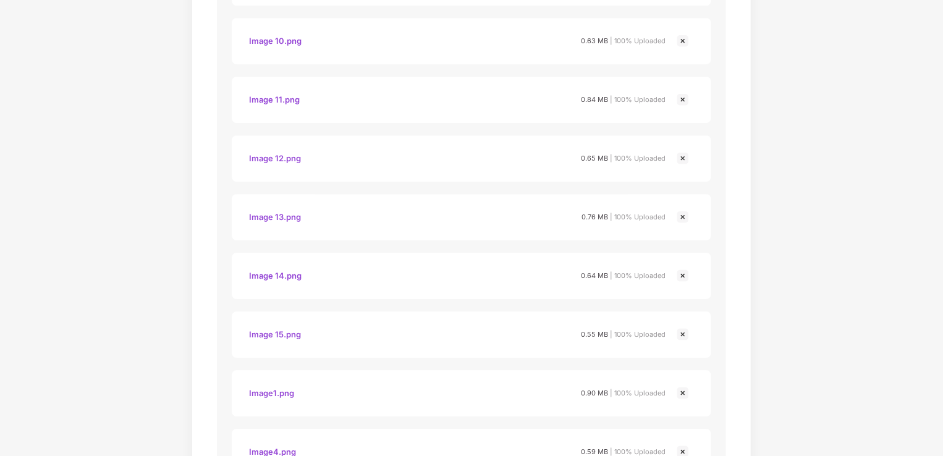
scroll to position [1937, 0]
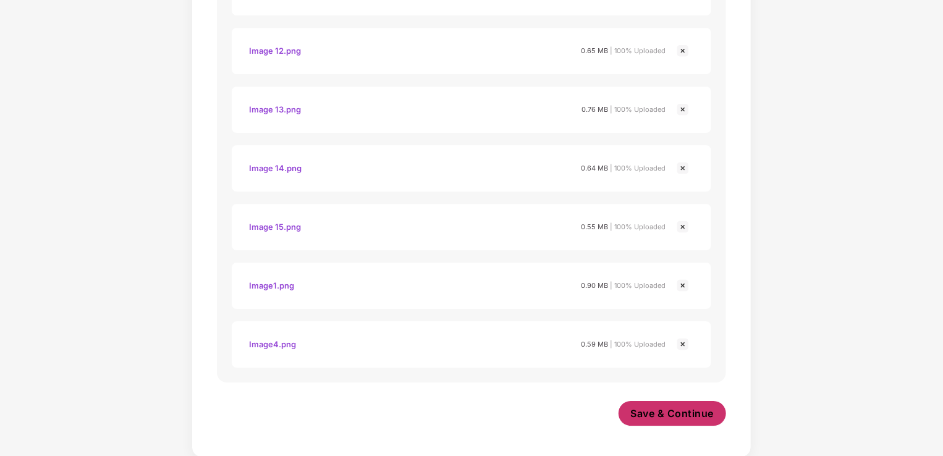
click at [653, 410] on span "Save & Continue" at bounding box center [672, 414] width 83 height 14
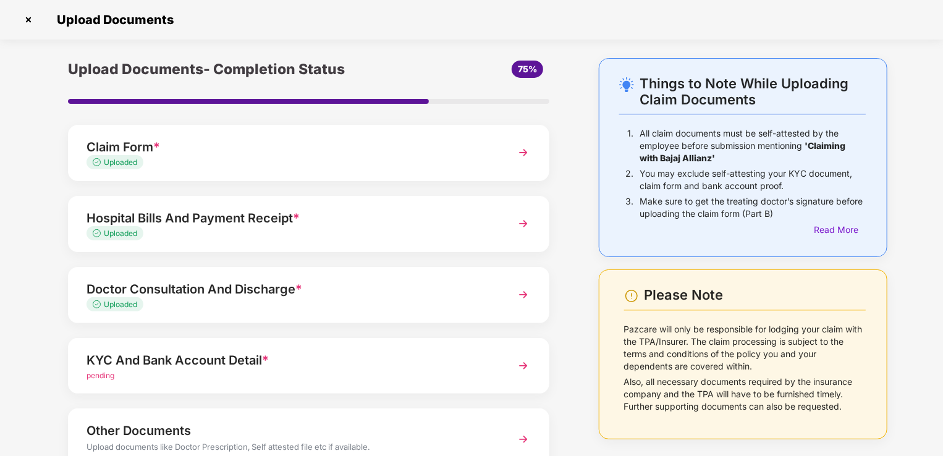
scroll to position [90, 0]
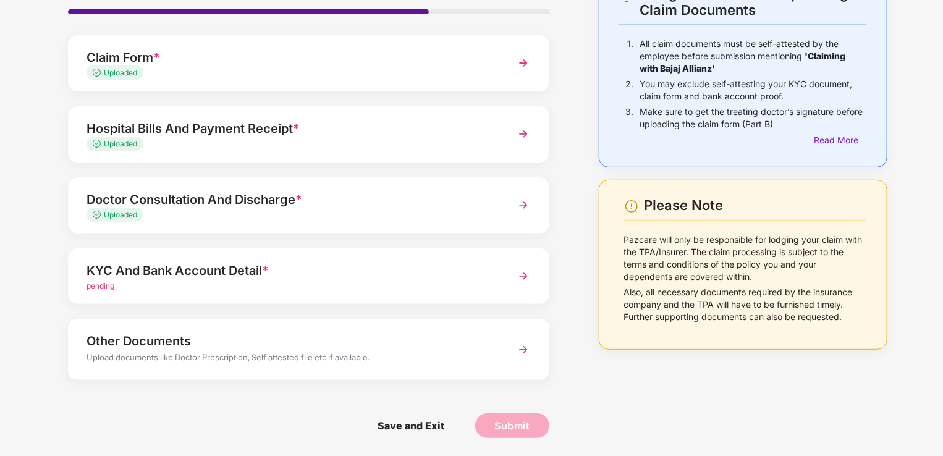
click at [517, 275] on img at bounding box center [523, 276] width 22 height 22
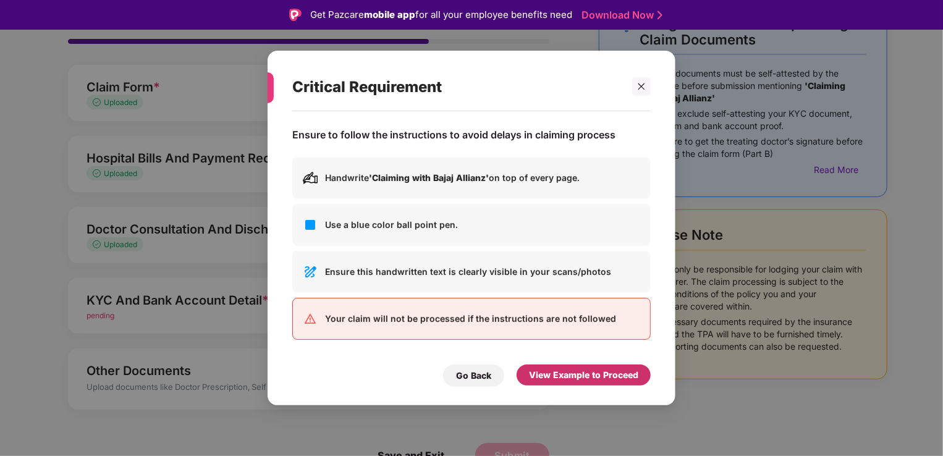
click at [575, 370] on div "View Example to Proceed" at bounding box center [583, 375] width 109 height 14
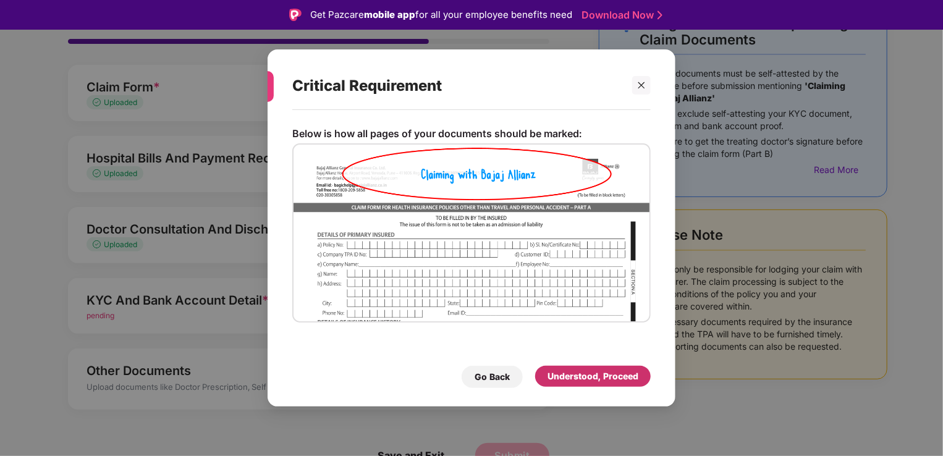
click at [617, 378] on div "Understood, Proceed" at bounding box center [593, 377] width 91 height 14
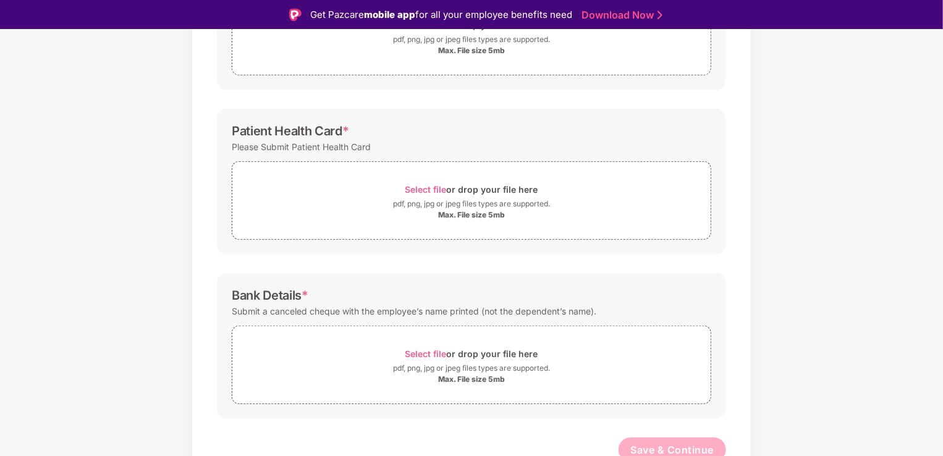
scroll to position [282, 0]
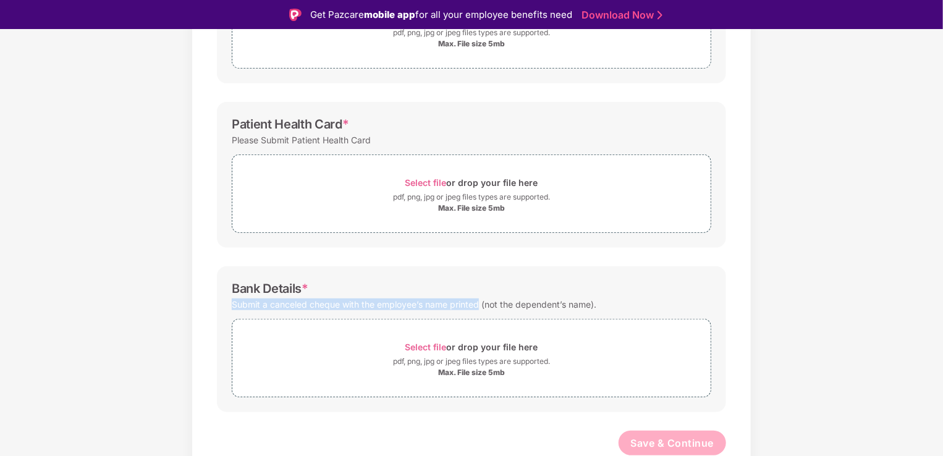
drag, startPoint x: 480, startPoint y: 305, endPoint x: 192, endPoint y: 305, distance: 287.4
click at [192, 305] on div "Documents List > KYC and Bank Account Detail KYC and Bank Account Detail Passwo…" at bounding box center [472, 146] width 560 height 681
click at [361, 307] on div "Submit a canceled cheque with the employee’s name printed (not the dependent’s …" at bounding box center [414, 304] width 365 height 17
click at [439, 306] on div "Submit a canceled cheque with the employee’s name printed (not the dependent’s …" at bounding box center [414, 304] width 365 height 17
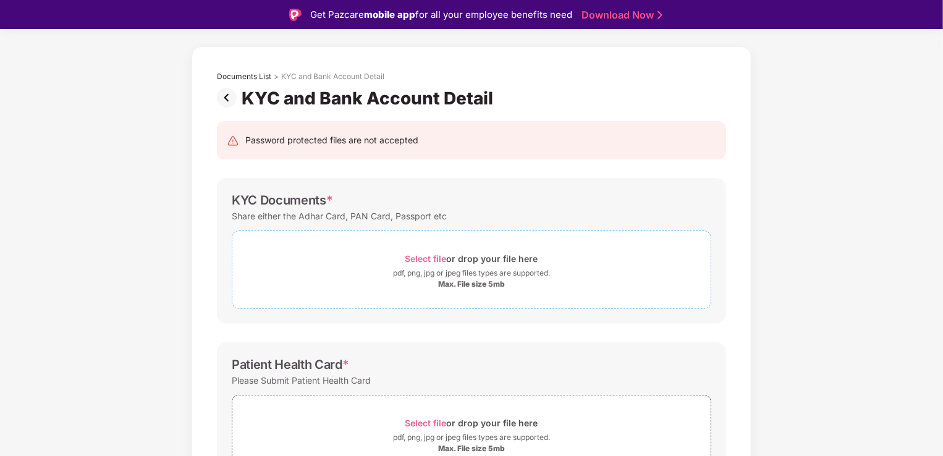
scroll to position [35, 0]
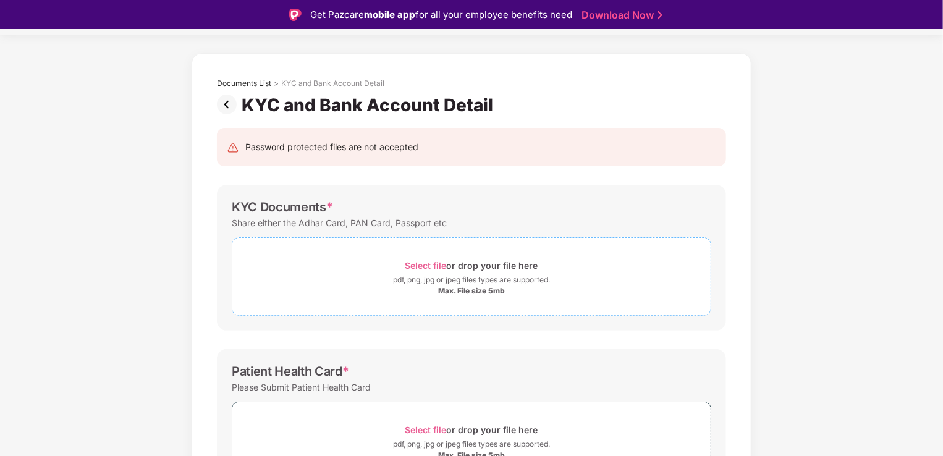
click at [425, 262] on span "Select file" at bounding box center [425, 265] width 41 height 11
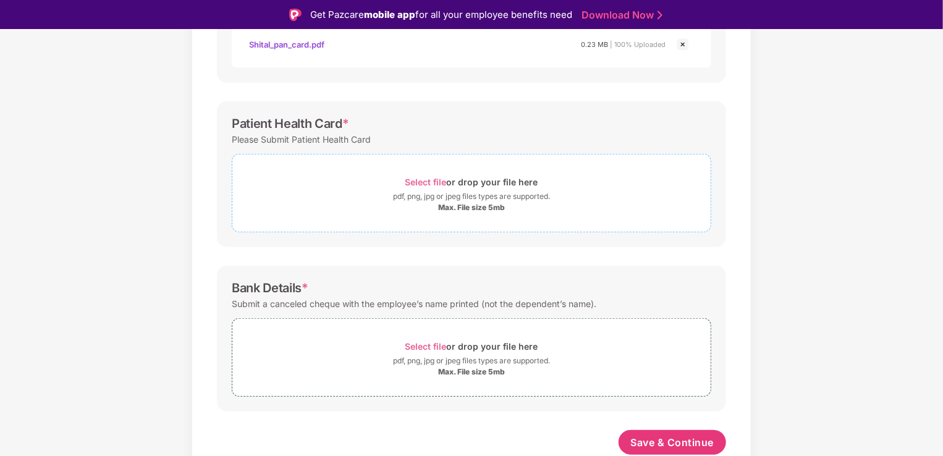
scroll to position [341, 0]
click at [443, 345] on span "Select file" at bounding box center [425, 347] width 41 height 11
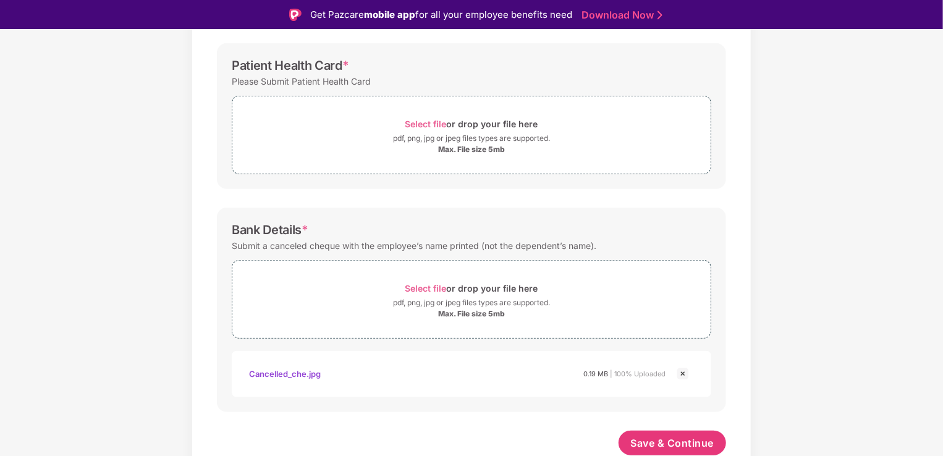
scroll to position [214, 0]
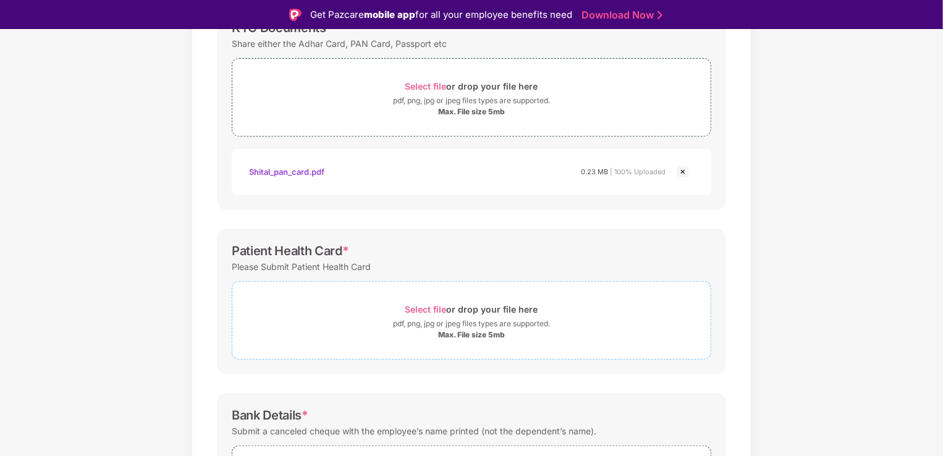
click at [433, 310] on span "Select file" at bounding box center [425, 309] width 41 height 11
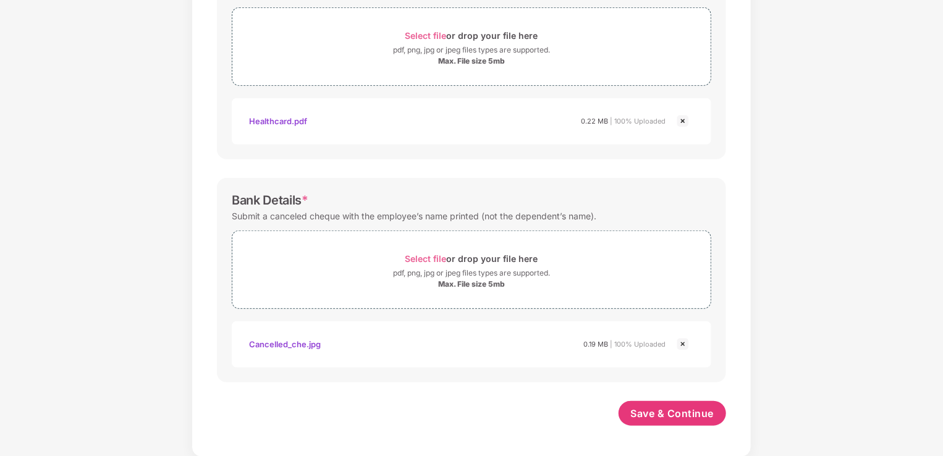
scroll to position [457, 0]
click at [682, 419] on span "Save & Continue" at bounding box center [672, 414] width 83 height 14
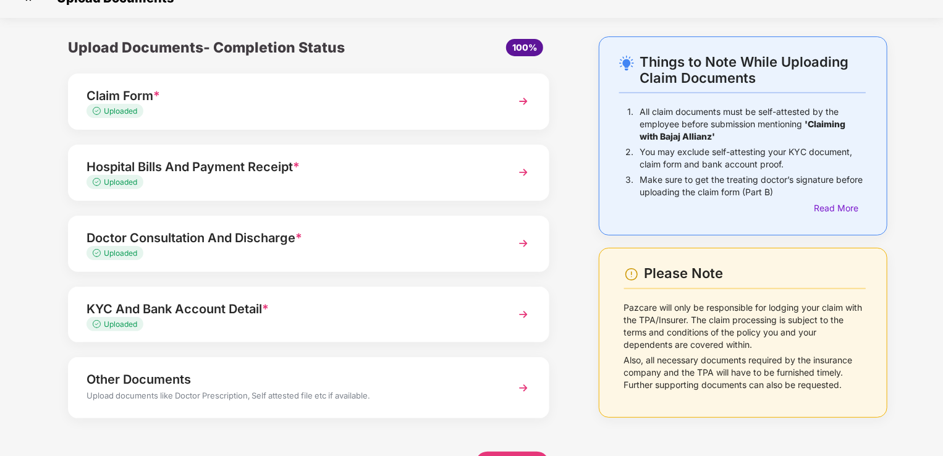
scroll to position [60, 0]
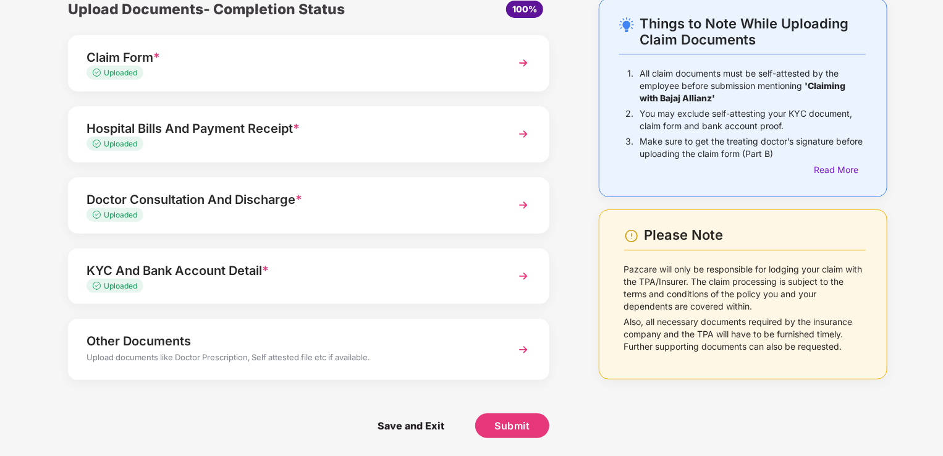
click at [205, 138] on div "Uploaded" at bounding box center [290, 144] width 407 height 12
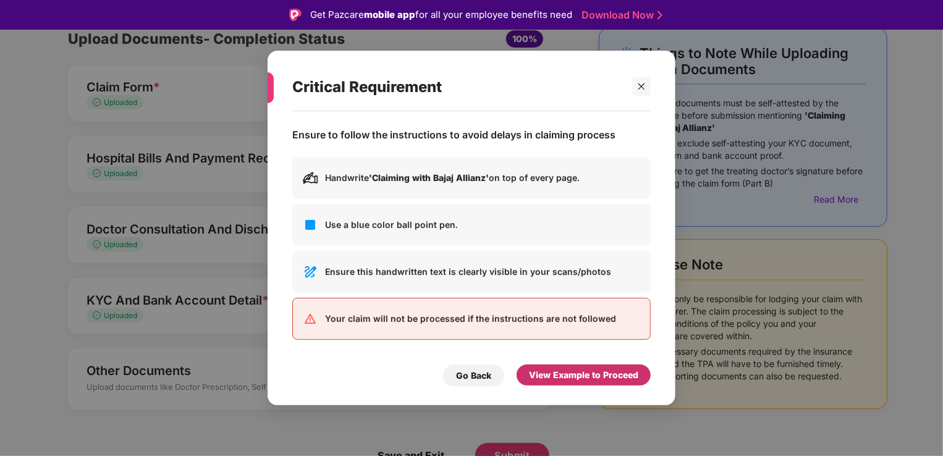
click at [604, 373] on div "View Example to Proceed" at bounding box center [583, 375] width 109 height 14
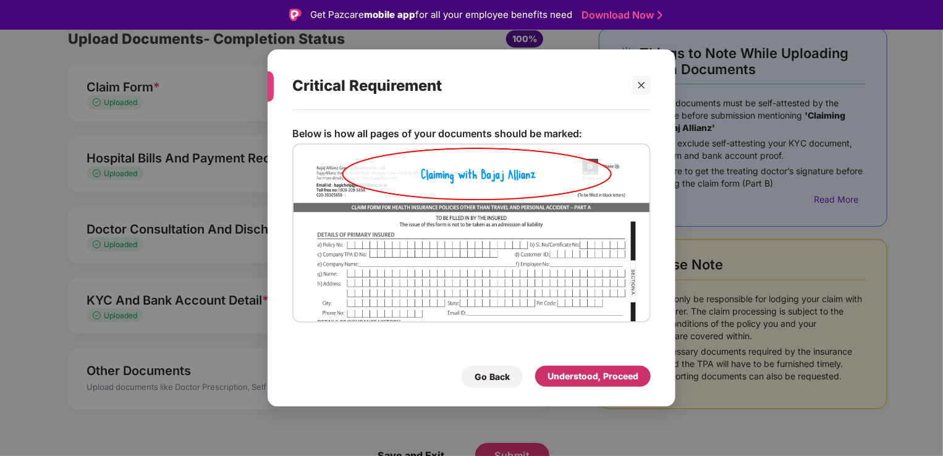
click at [604, 373] on div "Understood, Proceed" at bounding box center [593, 377] width 91 height 14
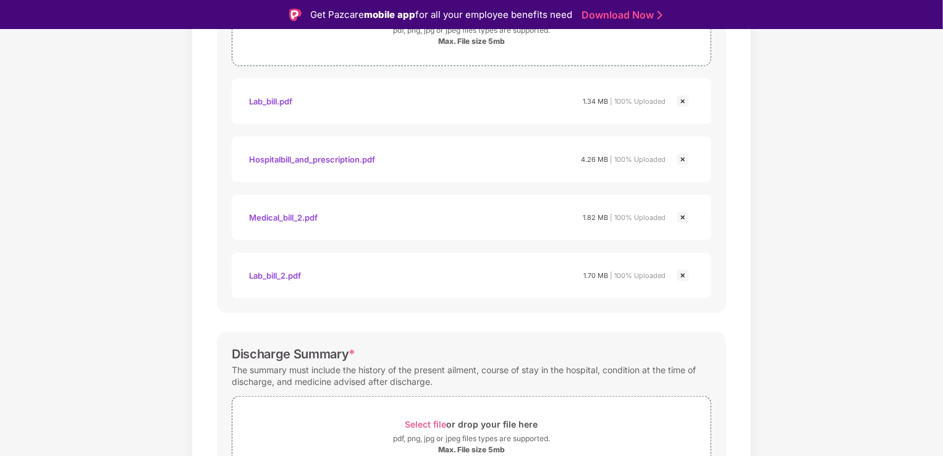
scroll to position [245, 0]
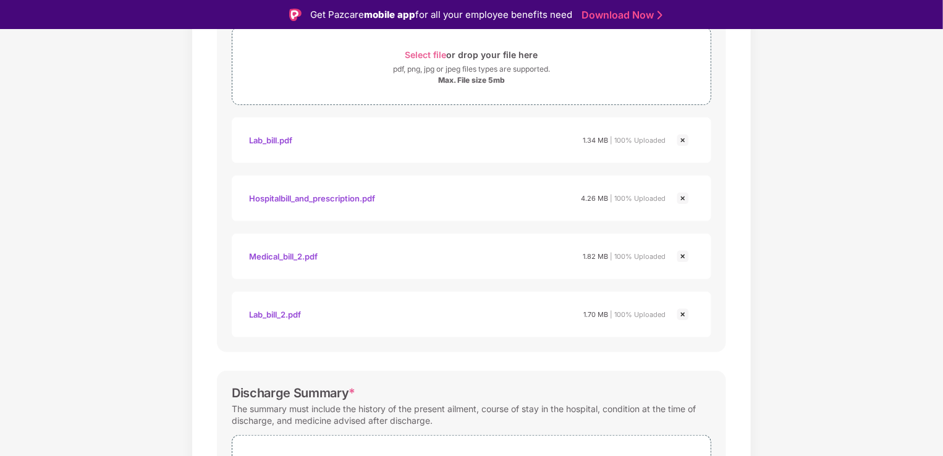
click at [680, 256] on img at bounding box center [682, 256] width 15 height 15
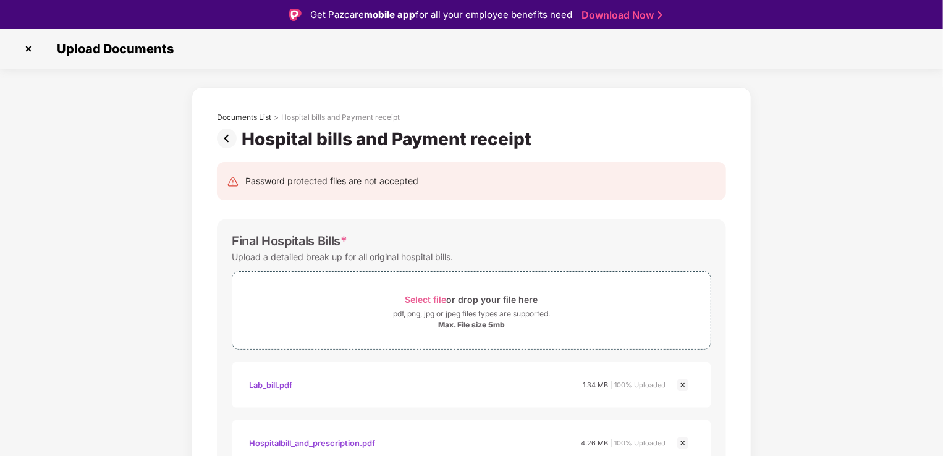
scroll to position [0, 0]
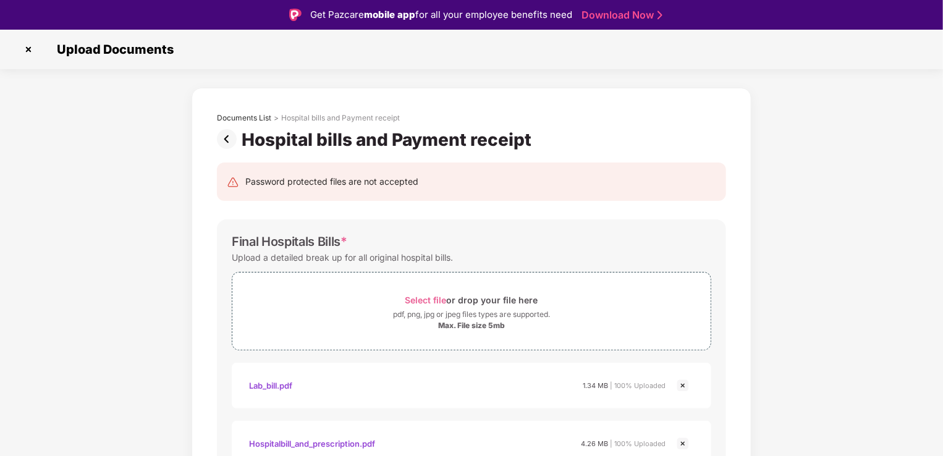
click at [27, 51] on img at bounding box center [29, 50] width 20 height 20
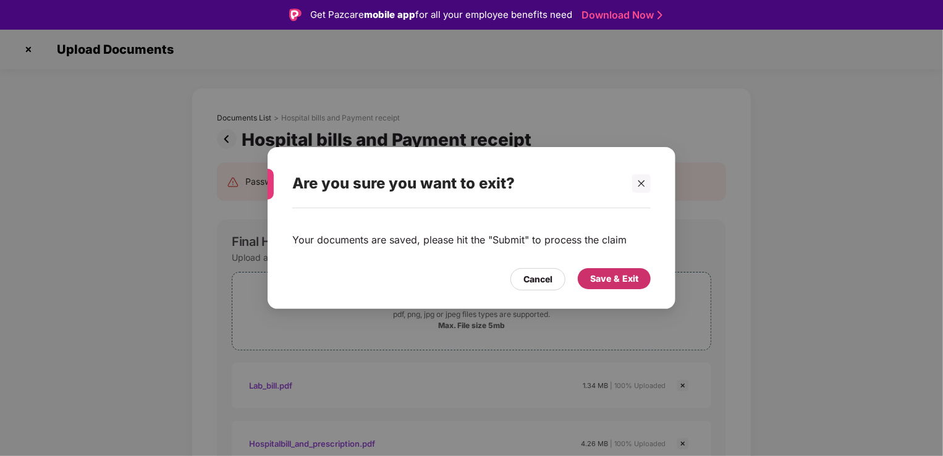
click at [595, 278] on div "Save & Exit" at bounding box center [614, 279] width 48 height 14
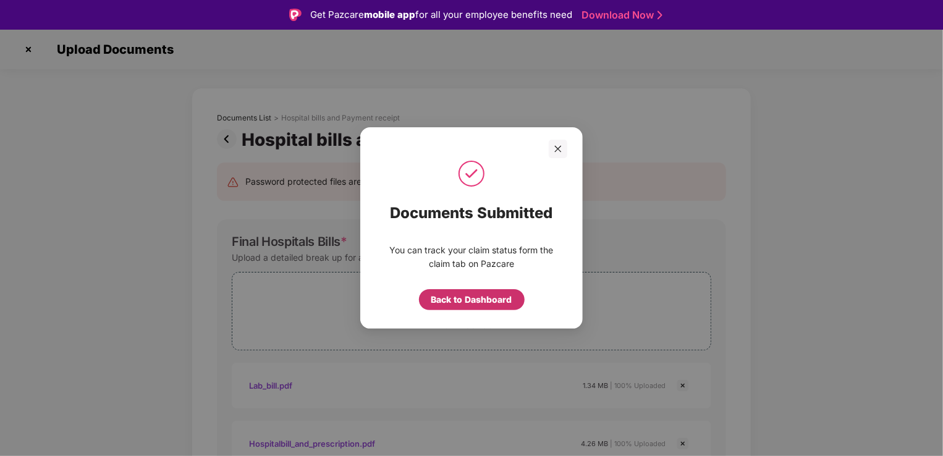
click at [488, 298] on div "Back to Dashboard" at bounding box center [471, 300] width 81 height 14
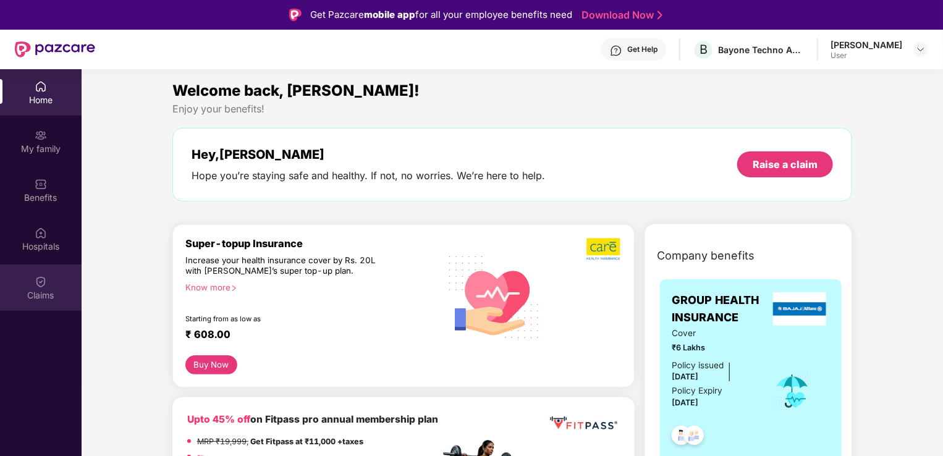
click at [41, 301] on div "Claims" at bounding box center [41, 287] width 82 height 46
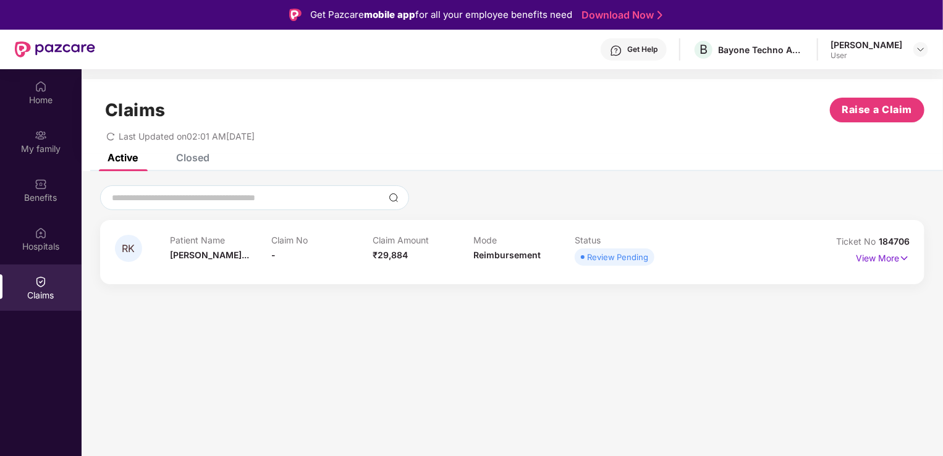
click at [612, 256] on div "Review Pending" at bounding box center [617, 257] width 61 height 12
click at [905, 255] on img at bounding box center [904, 259] width 11 height 14
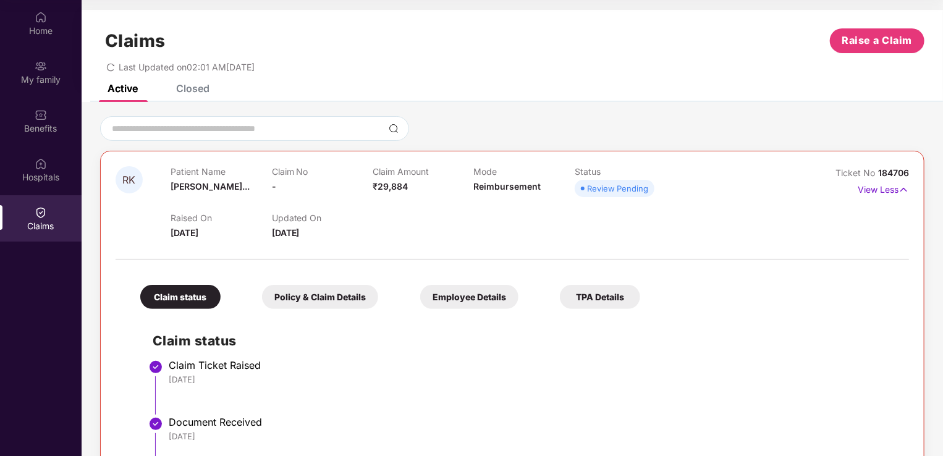
click at [112, 69] on icon "redo" at bounding box center [110, 67] width 9 height 9
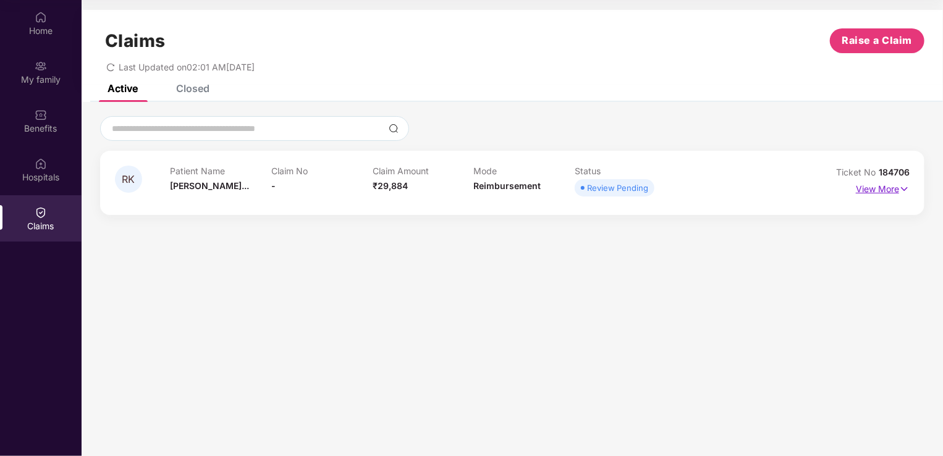
click at [881, 184] on p "View More" at bounding box center [883, 187] width 54 height 17
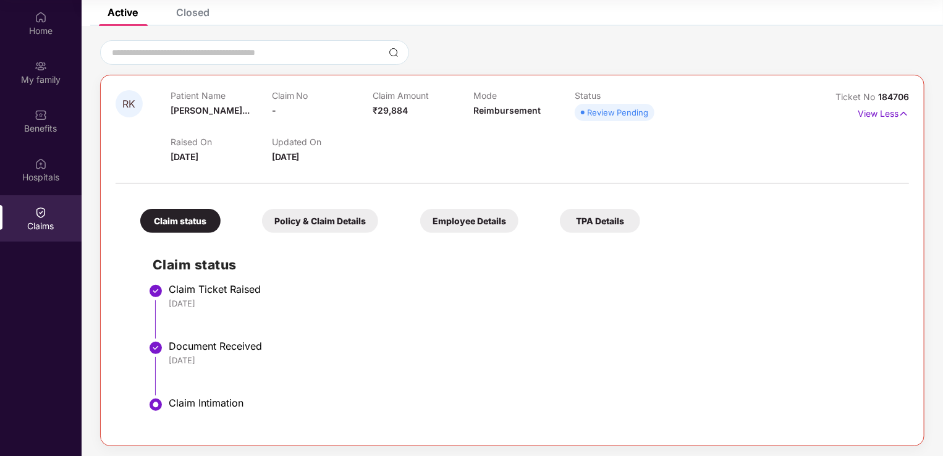
scroll to position [78, 0]
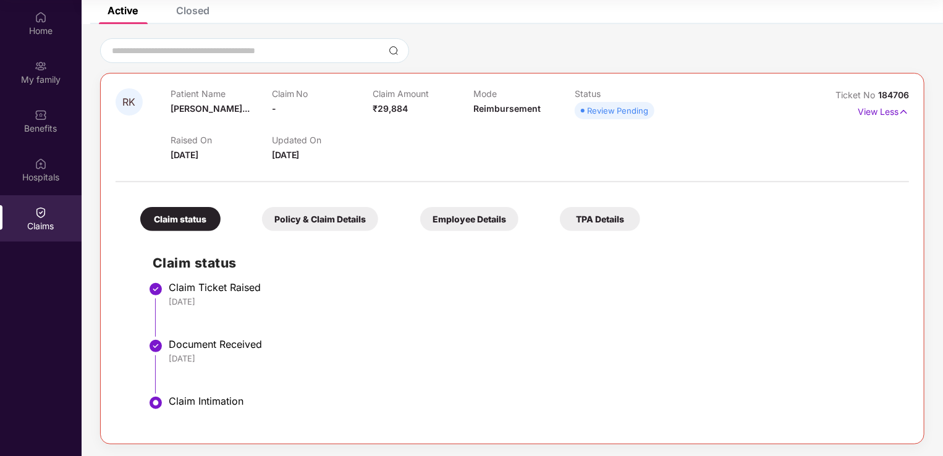
click at [54, 215] on div "Claims" at bounding box center [41, 218] width 82 height 46
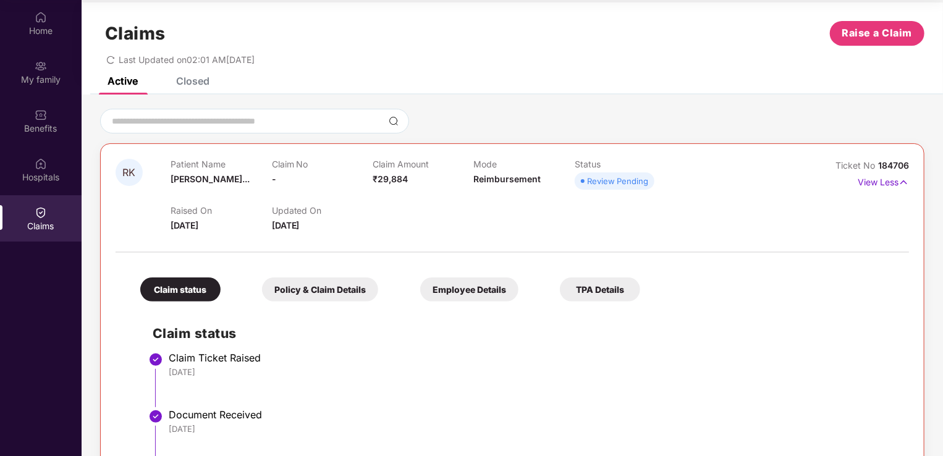
scroll to position [0, 0]
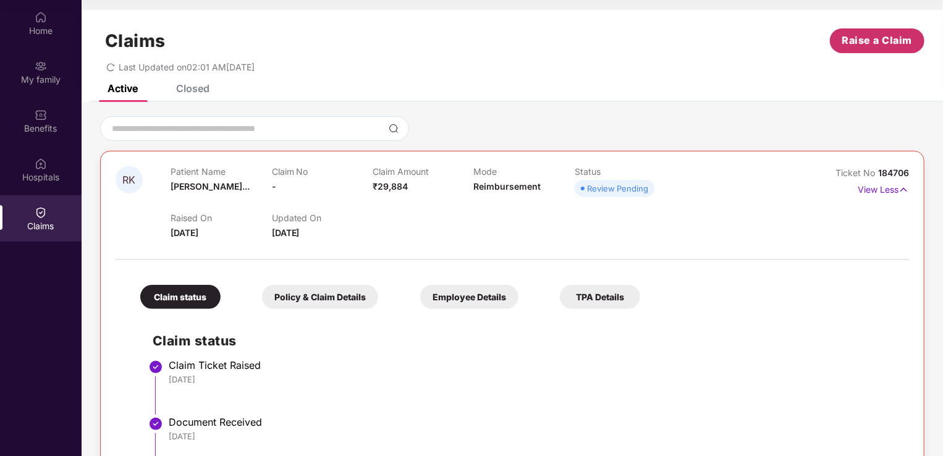
click at [873, 33] on span "Raise a Claim" at bounding box center [877, 40] width 70 height 15
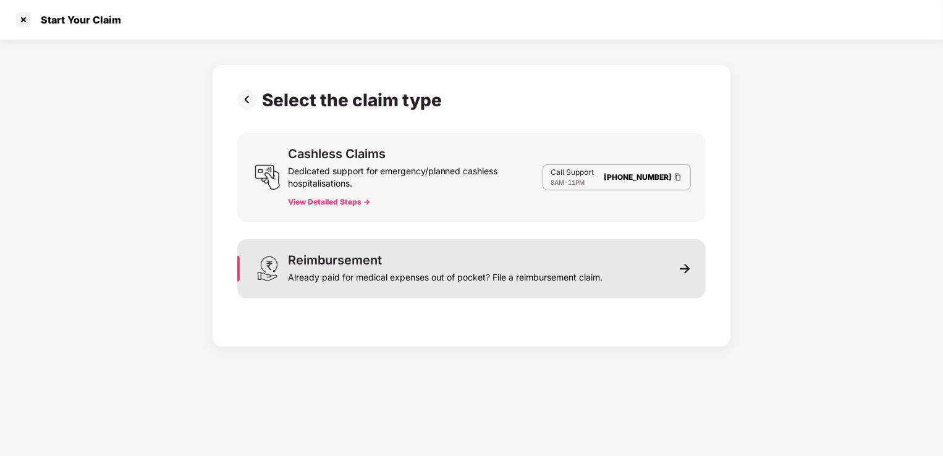
click at [371, 271] on div "Already paid for medical expenses out of pocket? File a reimbursement claim." at bounding box center [445, 274] width 315 height 17
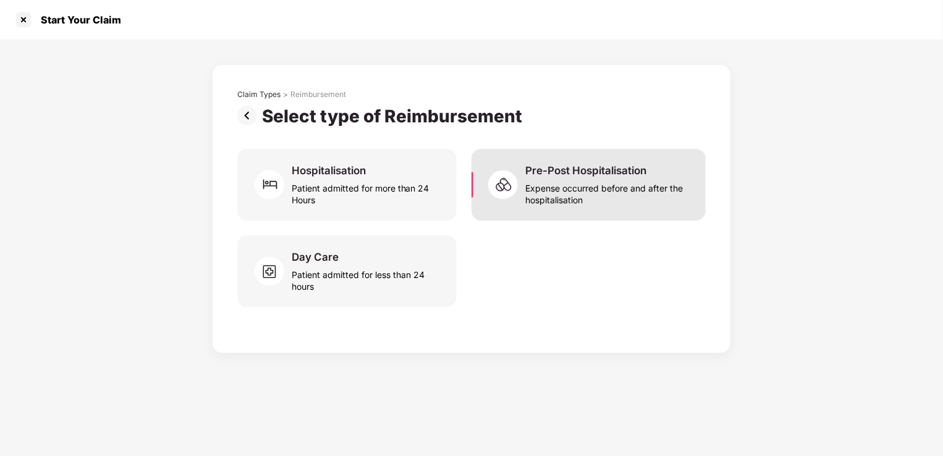
click at [576, 172] on div "Pre-Post Hospitalisation" at bounding box center [585, 171] width 121 height 14
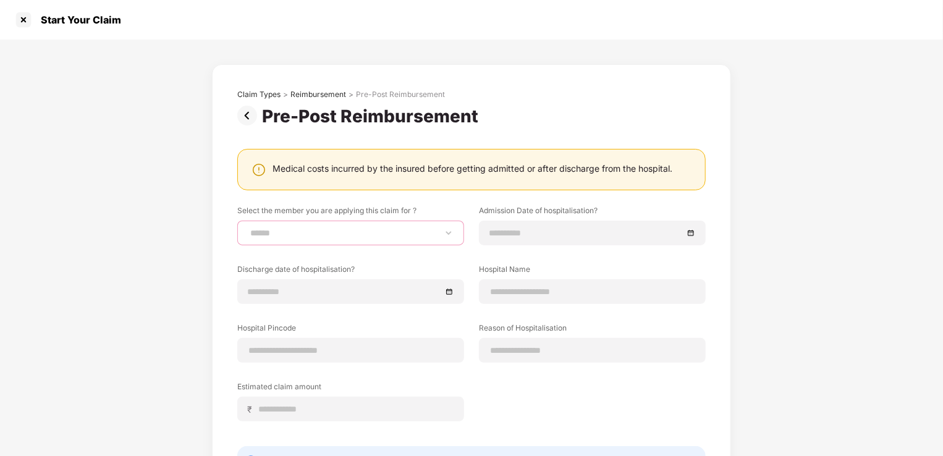
click at [366, 235] on select "**********" at bounding box center [351, 233] width 206 height 10
select select "**********"
click at [248, 228] on select "**********" at bounding box center [351, 233] width 206 height 10
click at [243, 112] on img at bounding box center [249, 116] width 25 height 20
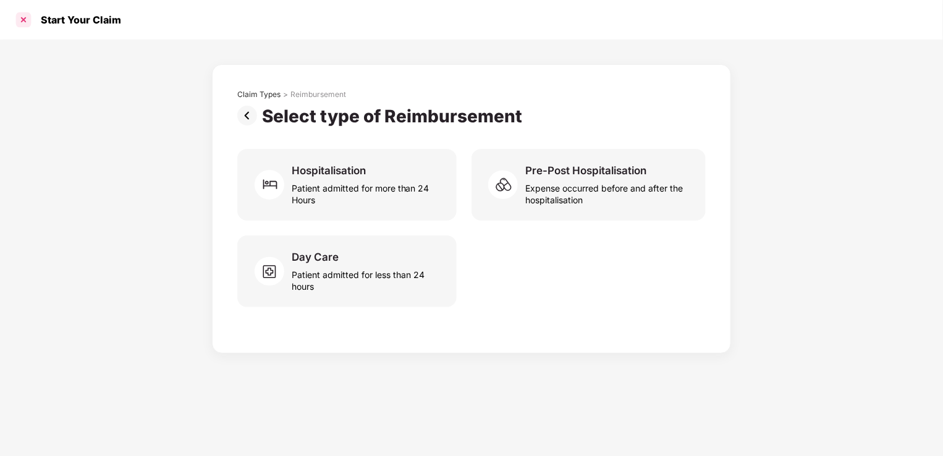
click at [22, 24] on div at bounding box center [24, 20] width 20 height 20
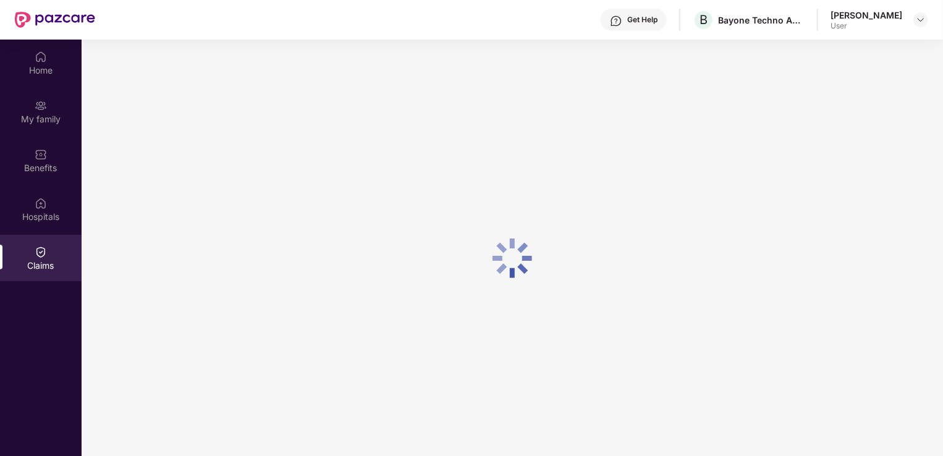
scroll to position [69, 0]
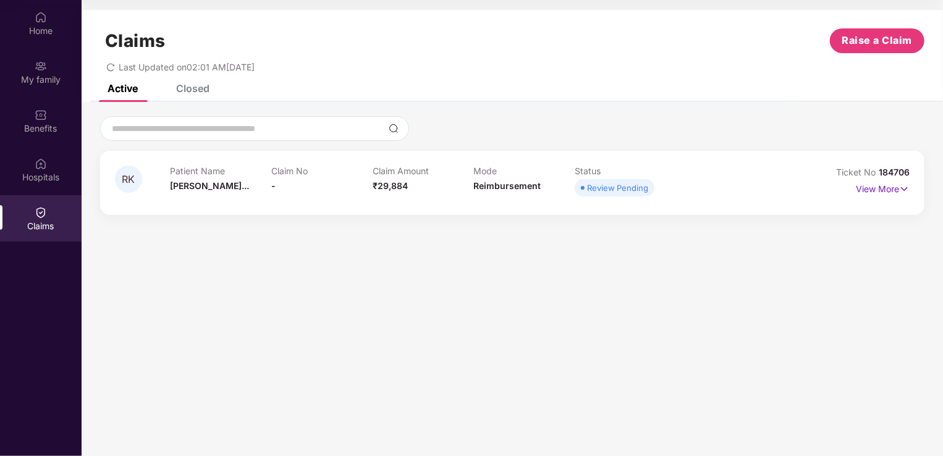
click at [613, 190] on div "Review Pending" at bounding box center [617, 188] width 61 height 12
click at [195, 90] on div "Closed" at bounding box center [192, 88] width 33 height 12
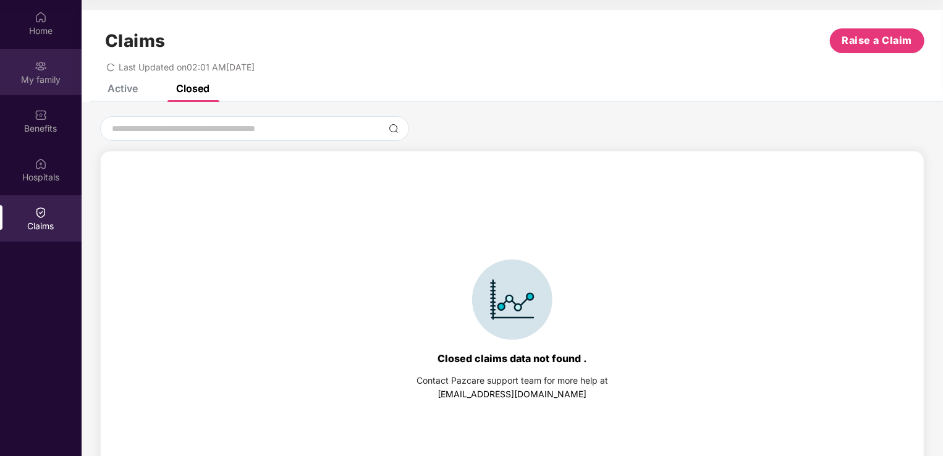
click at [53, 88] on div "My family" at bounding box center [41, 72] width 82 height 46
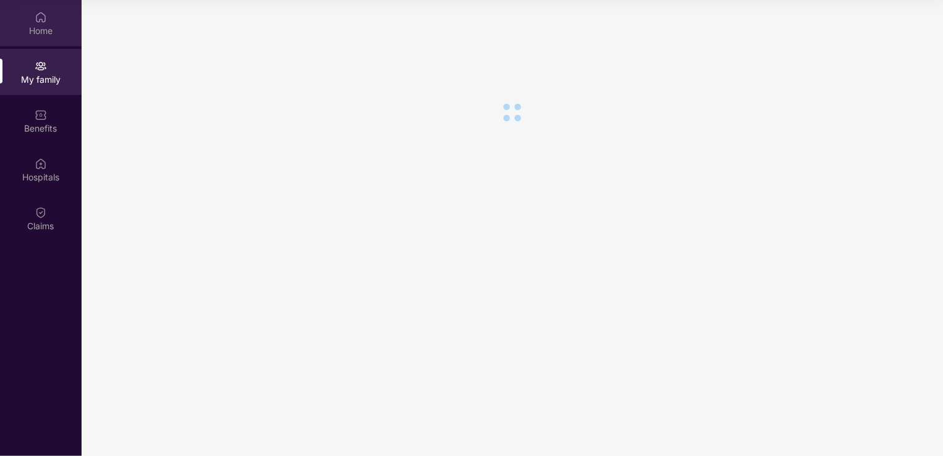
click at [14, 36] on div "Home" at bounding box center [41, 31] width 82 height 12
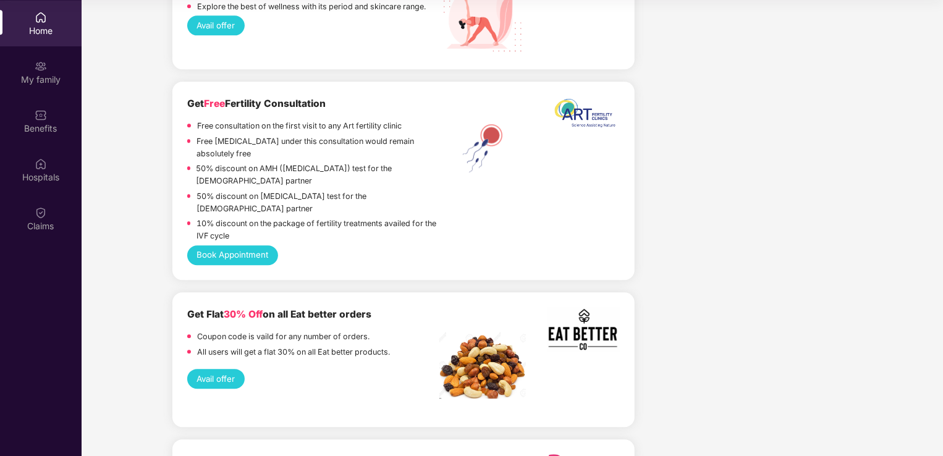
scroll to position [1545, 0]
